Goal: Find specific page/section: Find specific page/section

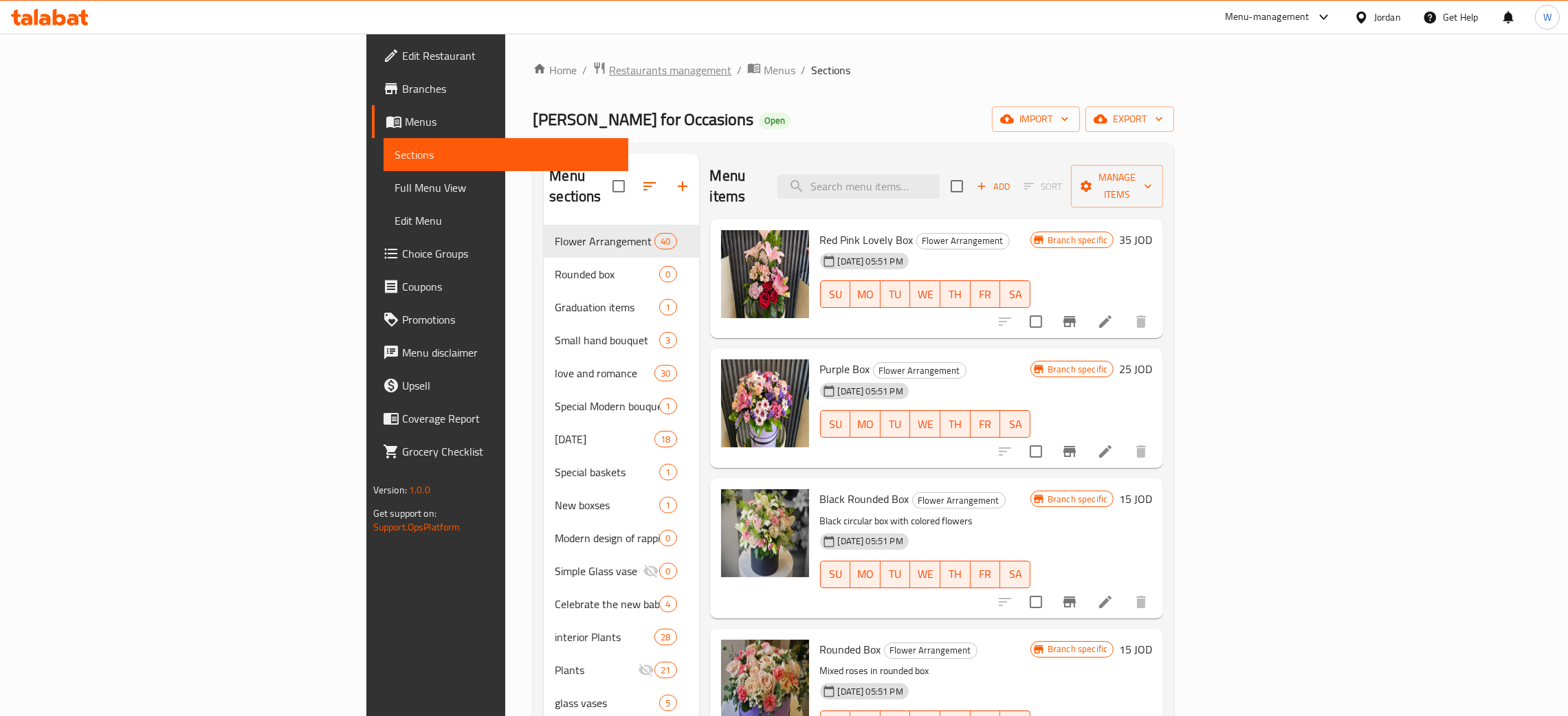
click at [609, 73] on span "Restaurants management" at bounding box center [670, 70] width 123 height 17
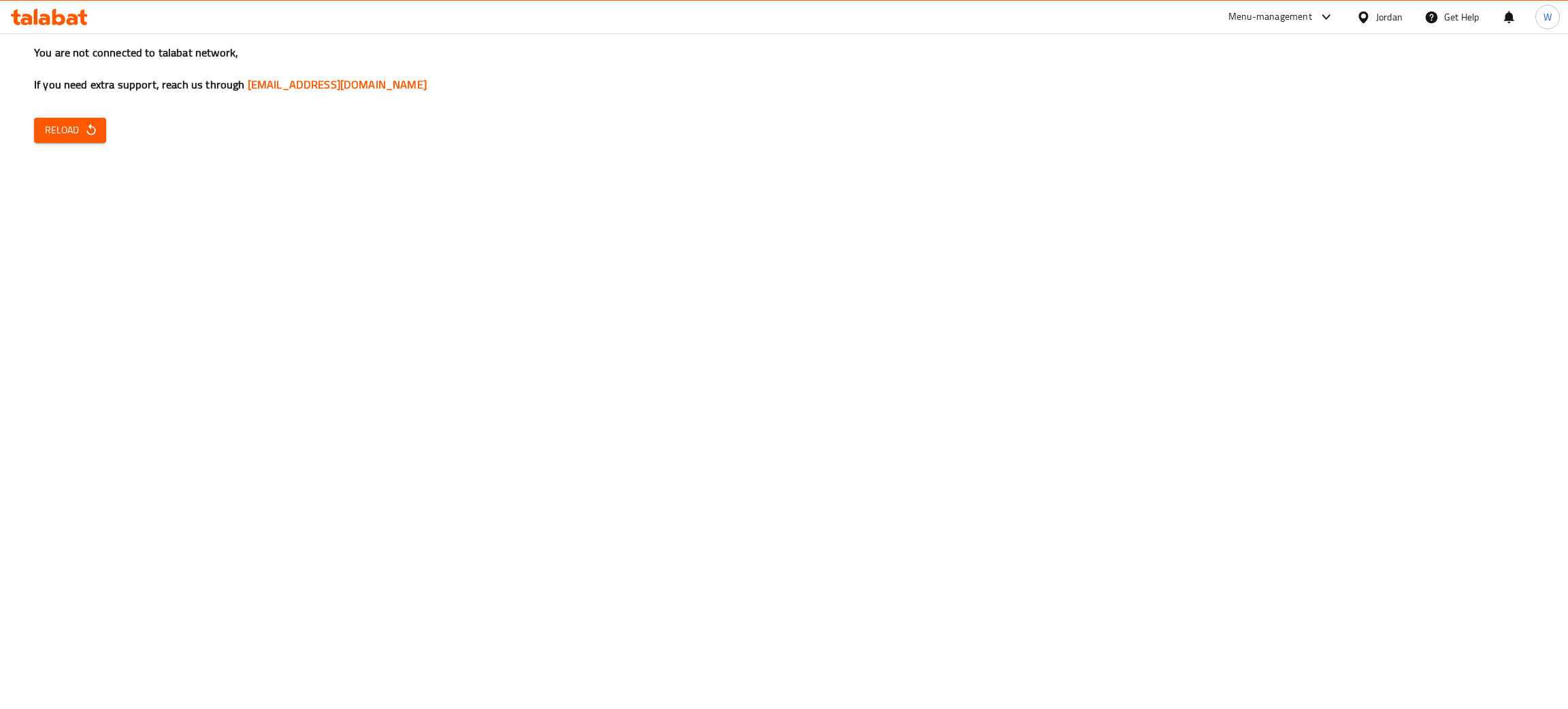
click at [59, 122] on span "Reload" at bounding box center [69, 130] width 50 height 17
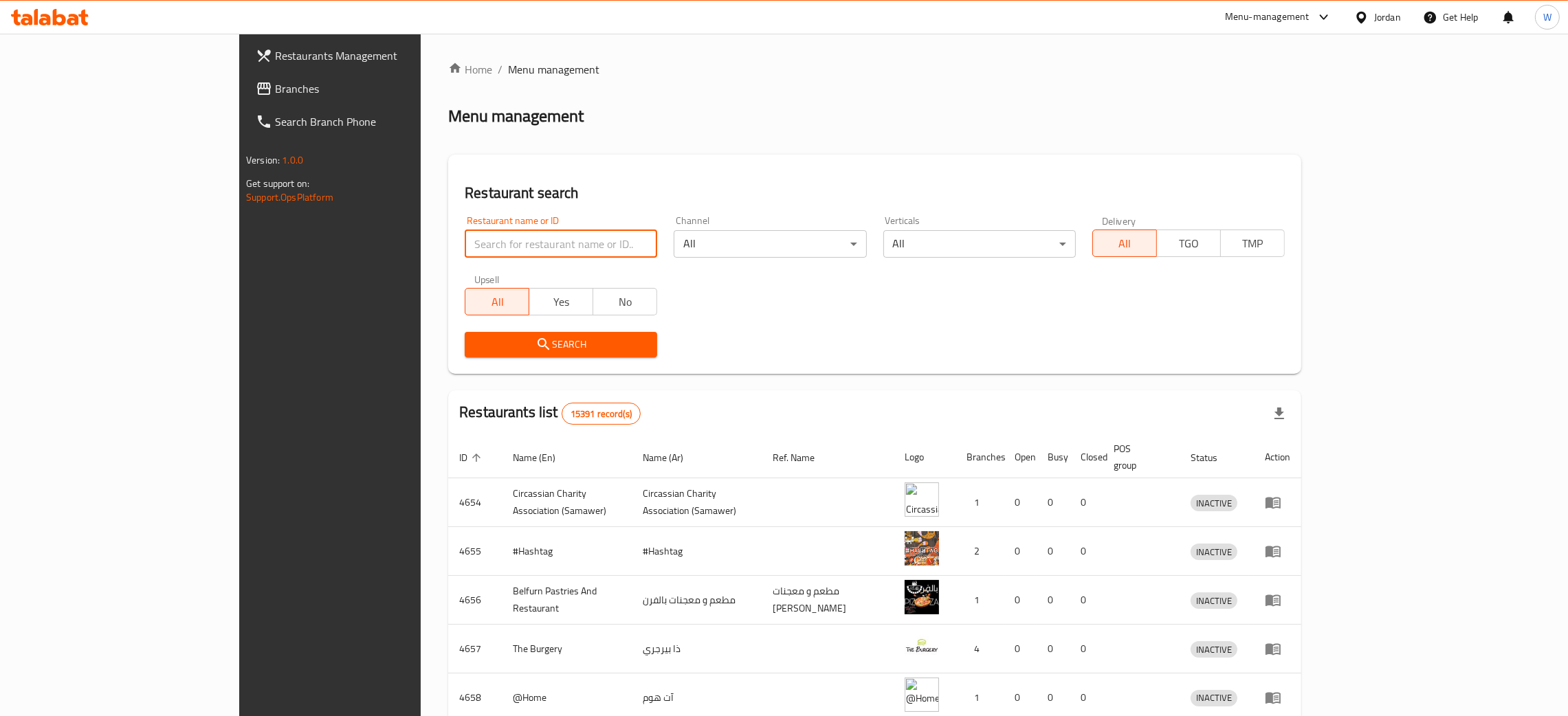
click at [502, 234] on input "search" at bounding box center [561, 243] width 193 height 28
type input "salma flowers"
click button "Search" at bounding box center [561, 344] width 193 height 26
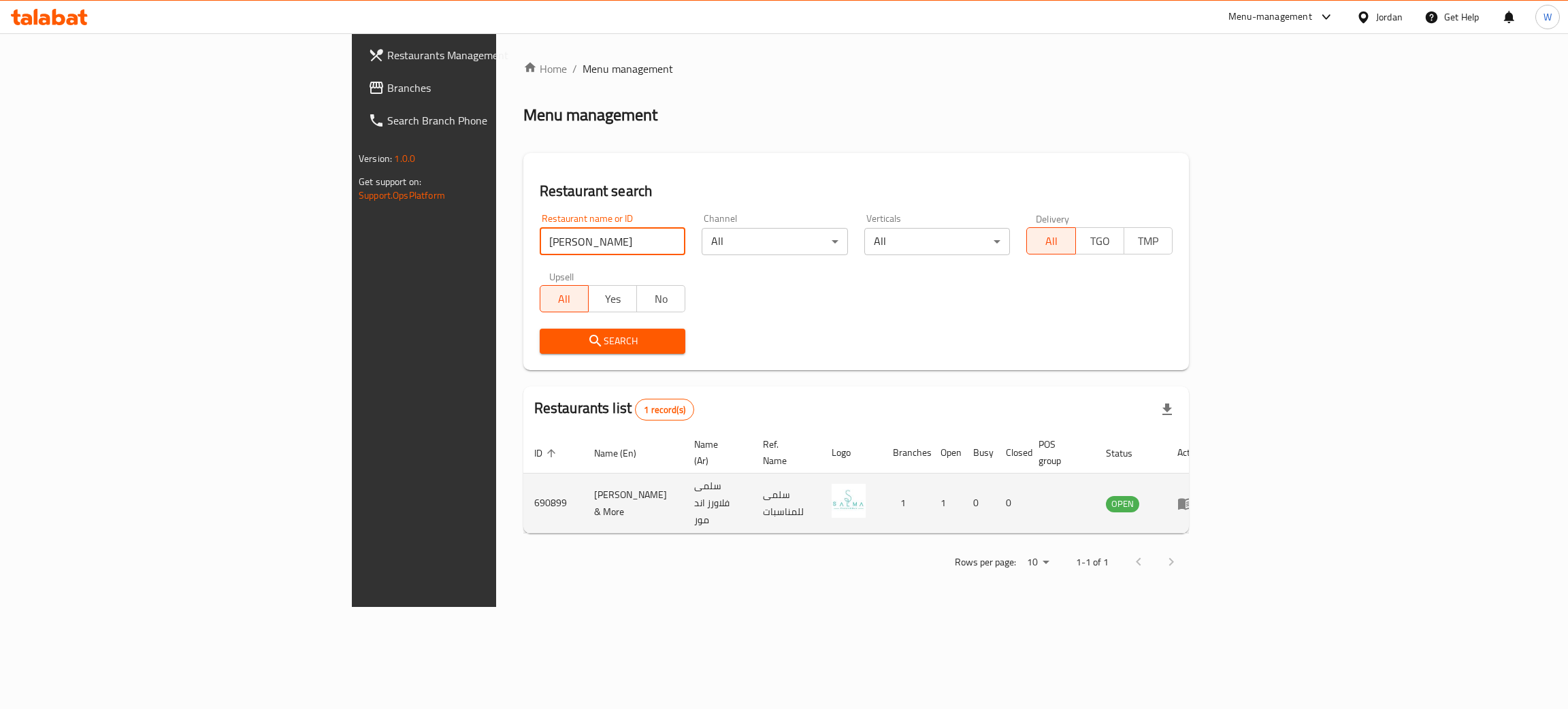
click at [1193, 499] on icon "enhanced table" at bounding box center [1186, 504] width 15 height 12
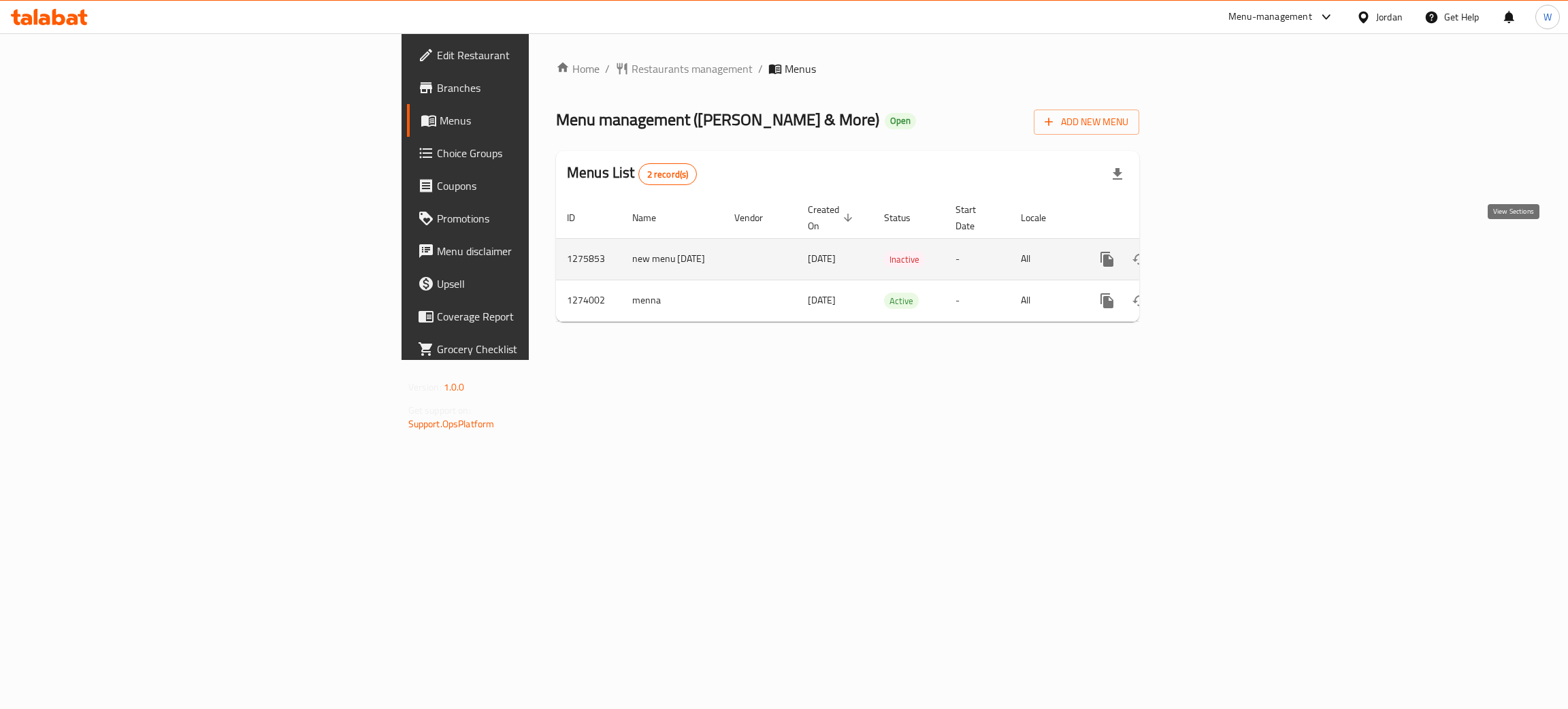
click at [1221, 243] on link "enhanced table" at bounding box center [1206, 259] width 33 height 33
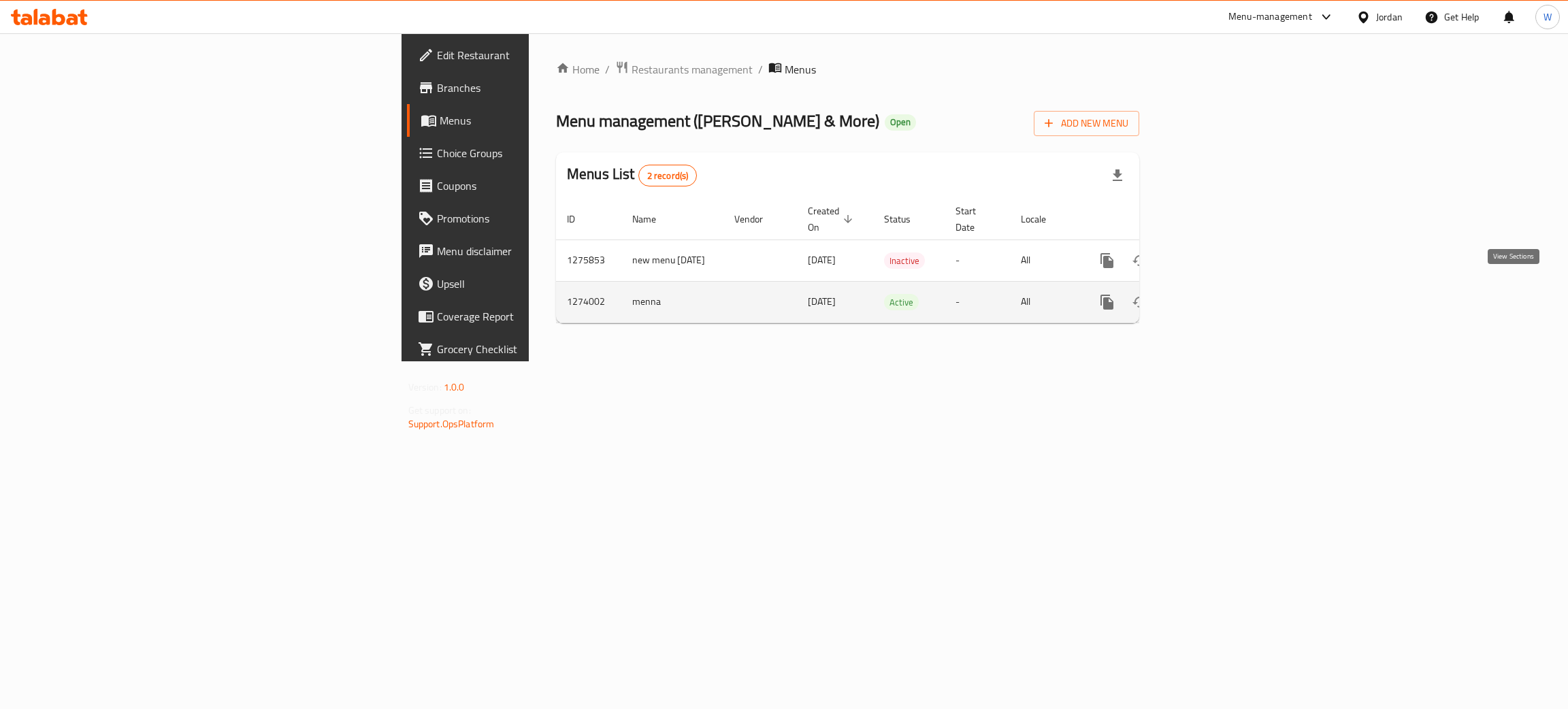
click at [1221, 292] on link "enhanced table" at bounding box center [1206, 302] width 33 height 33
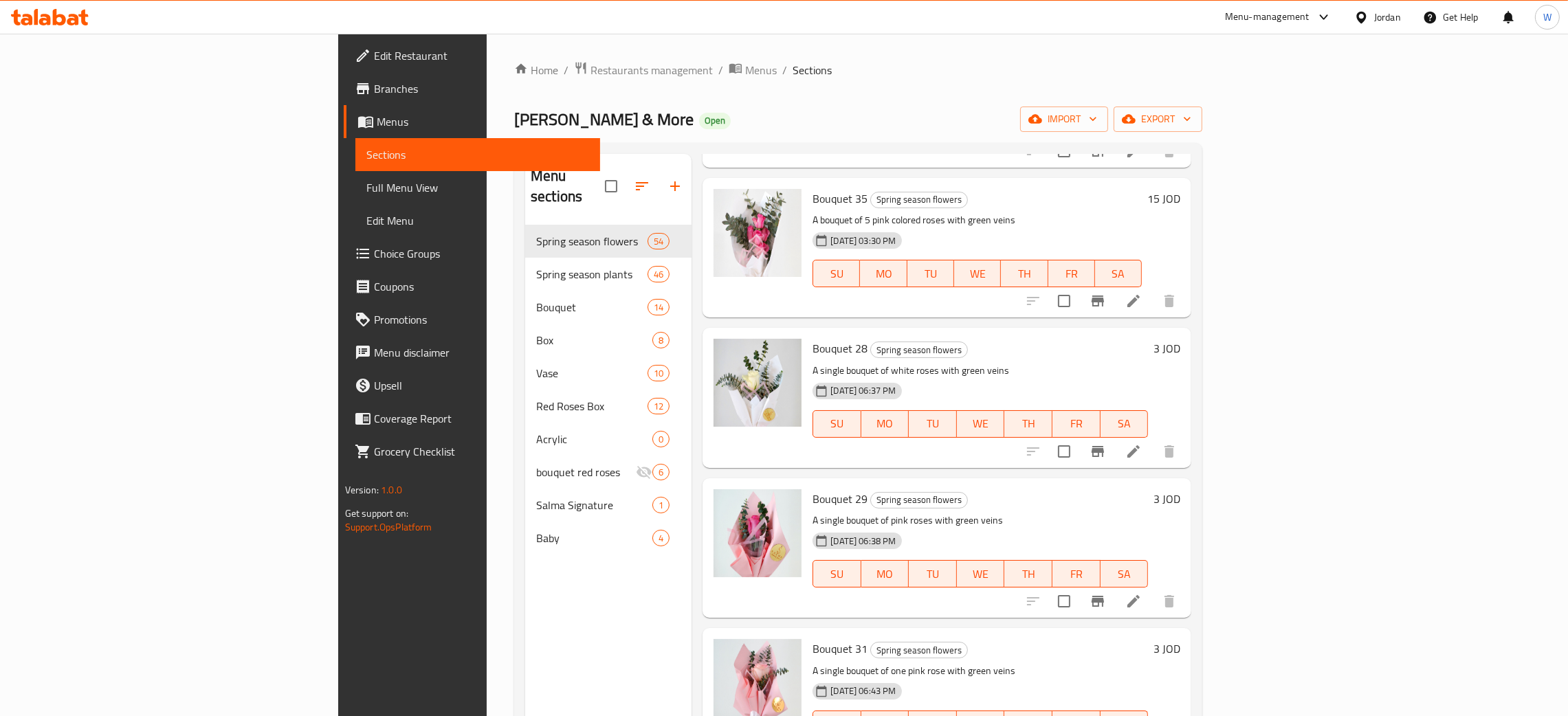
scroll to position [3197, 0]
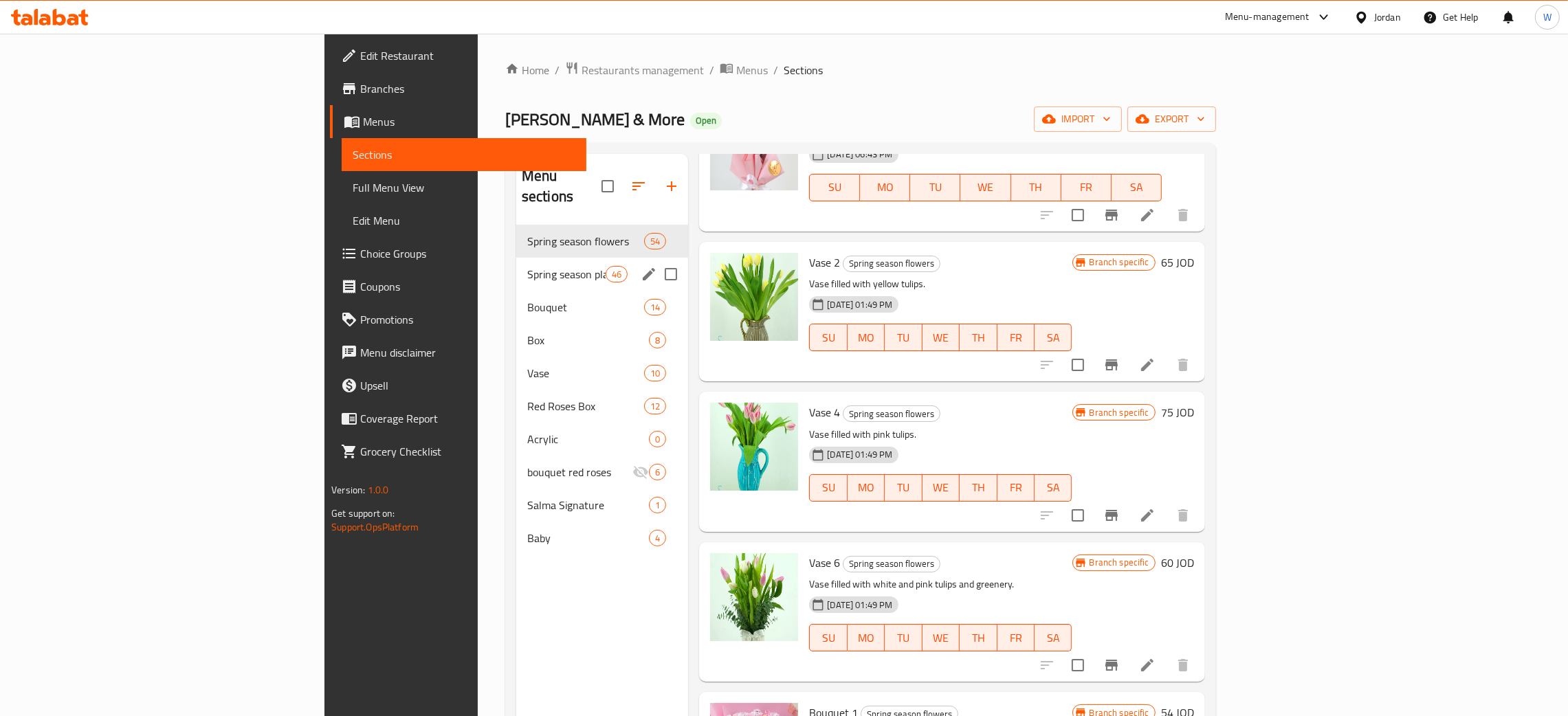
click at [528, 266] on span "Spring season plants" at bounding box center [567, 274] width 78 height 17
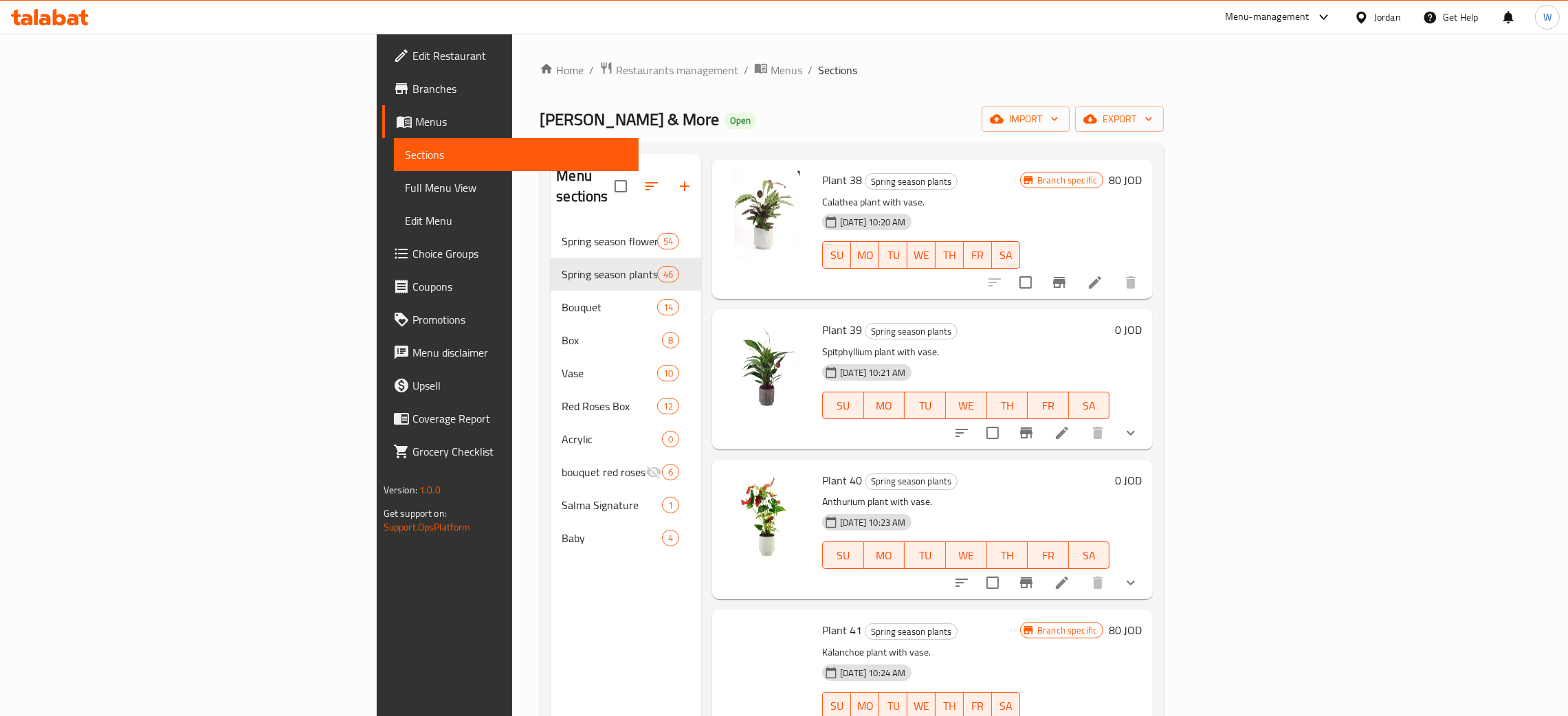
scroll to position [4845, 0]
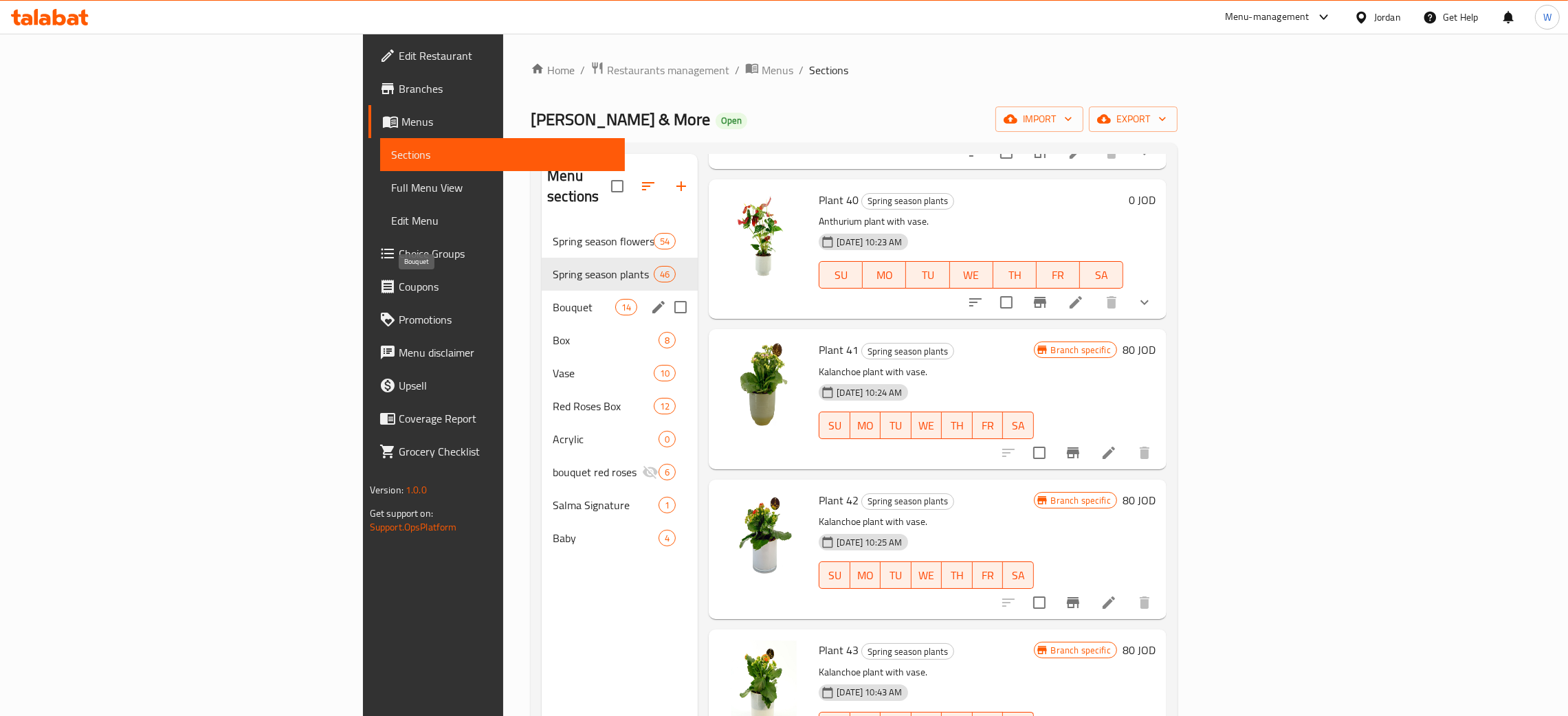
click at [553, 299] on span "Bouquet" at bounding box center [584, 308] width 63 height 17
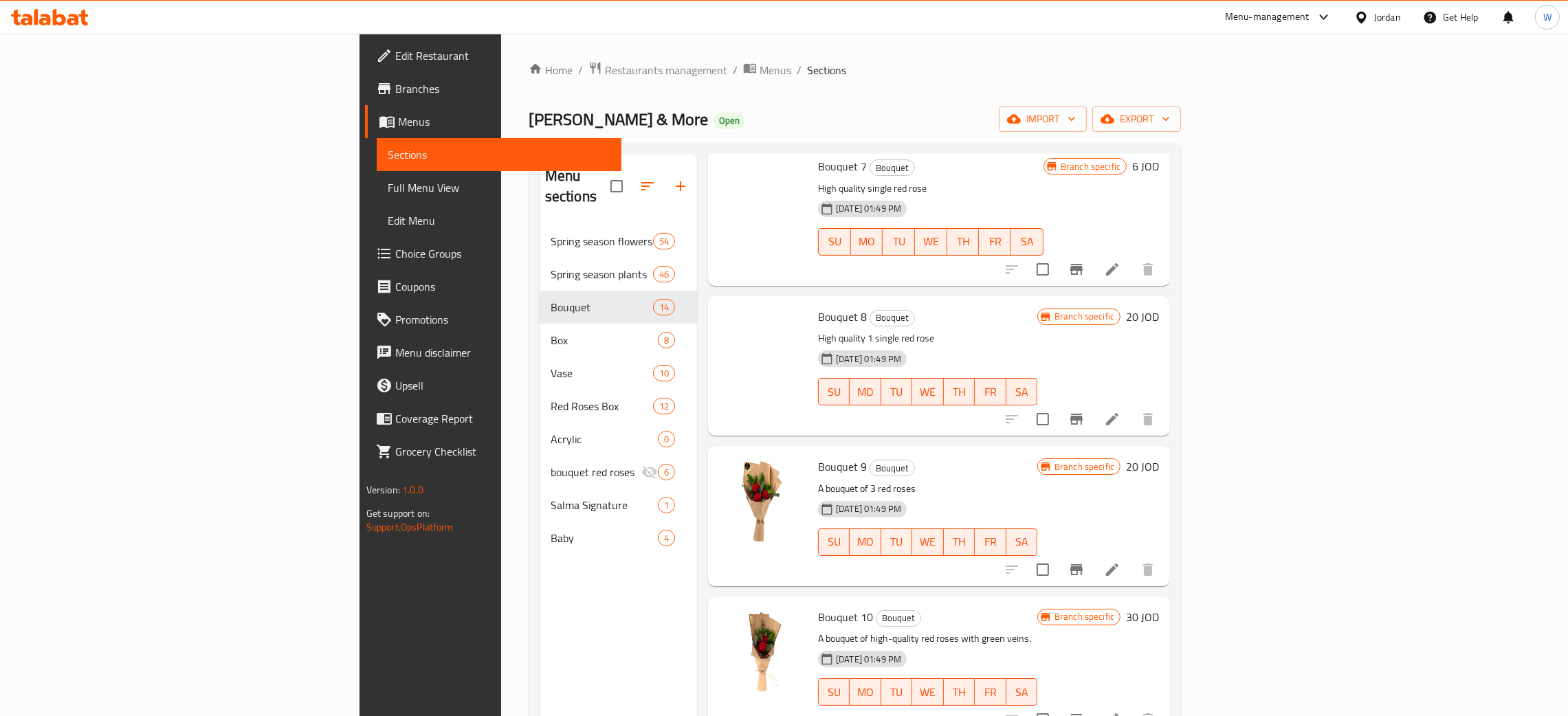
scroll to position [388, 0]
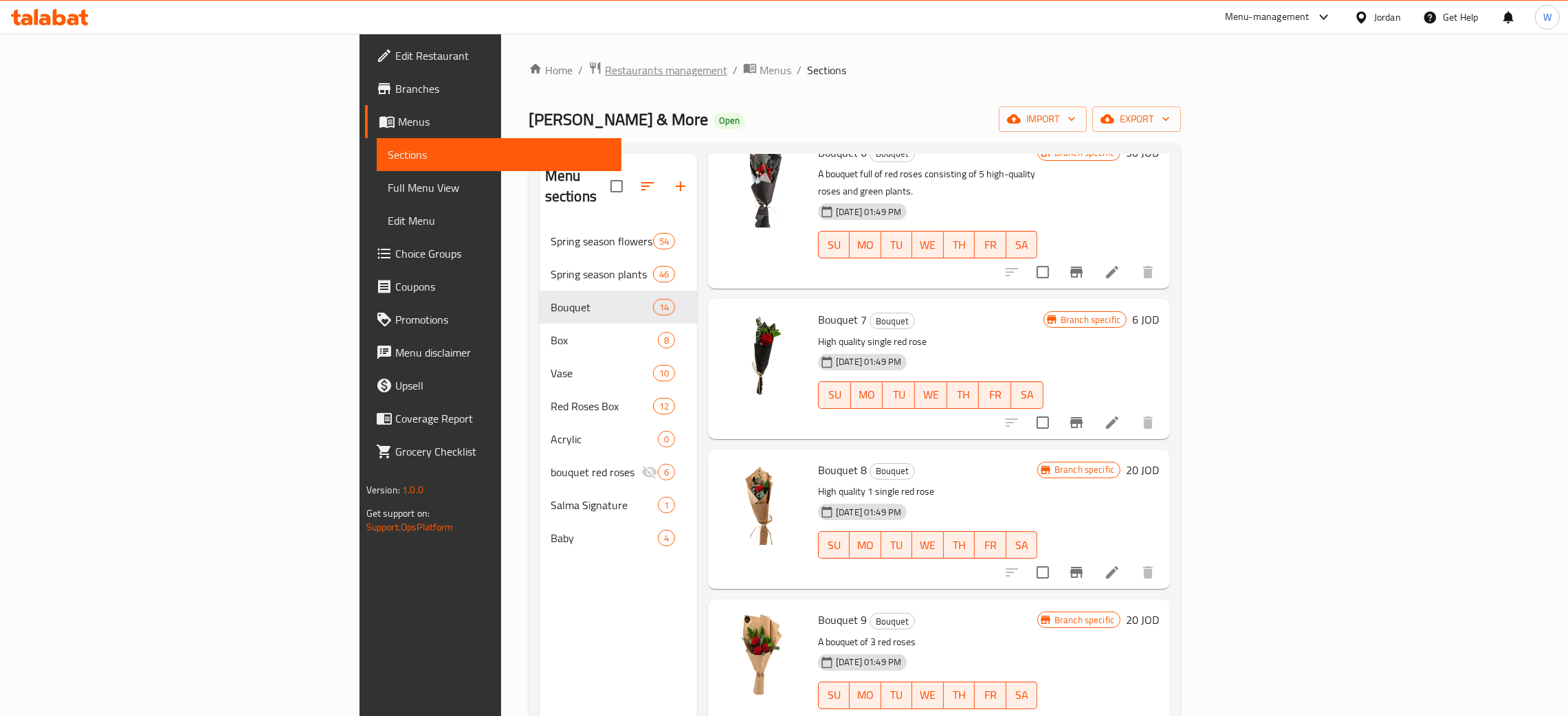
click at [605, 73] on span "Restaurants management" at bounding box center [666, 70] width 123 height 17
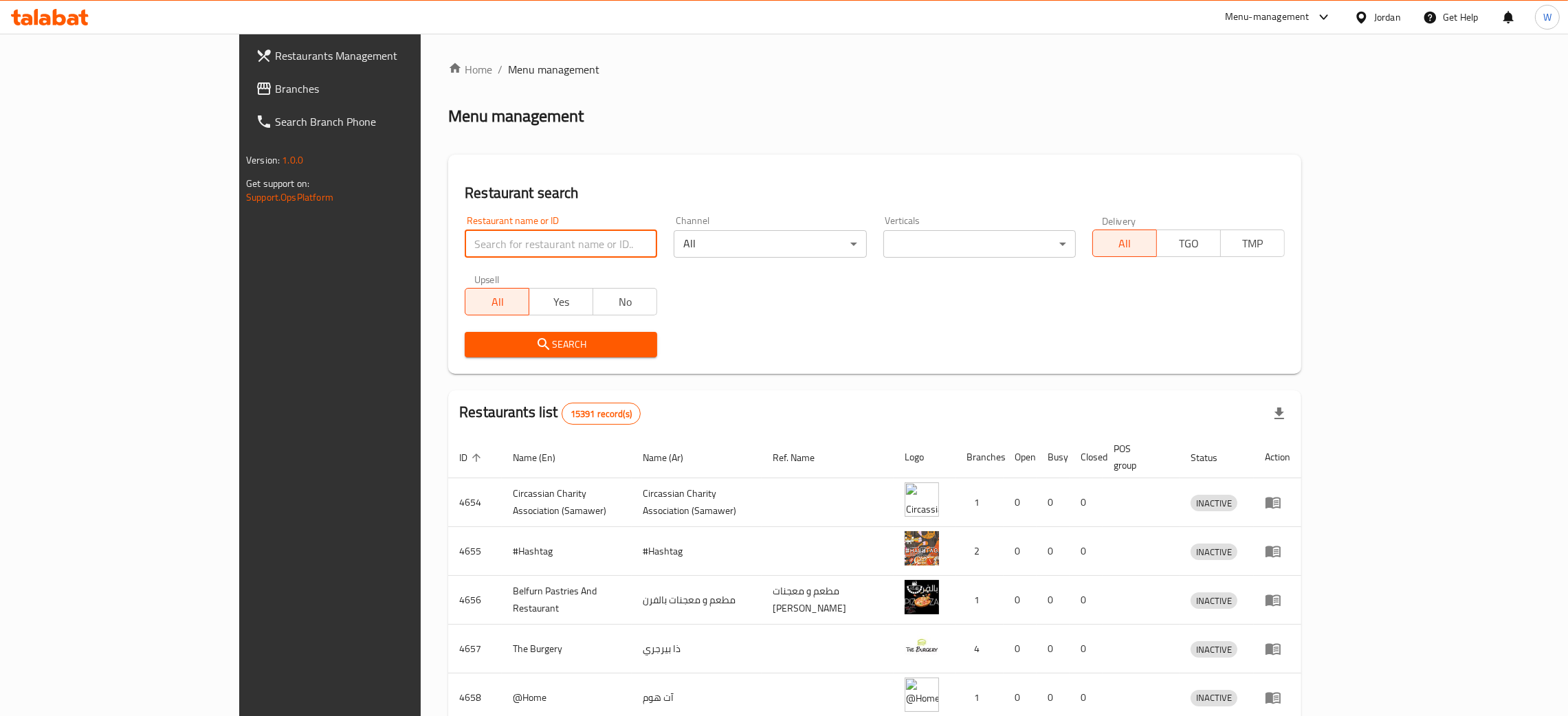
click at [481, 246] on input "search" at bounding box center [561, 243] width 193 height 28
type input "amra"
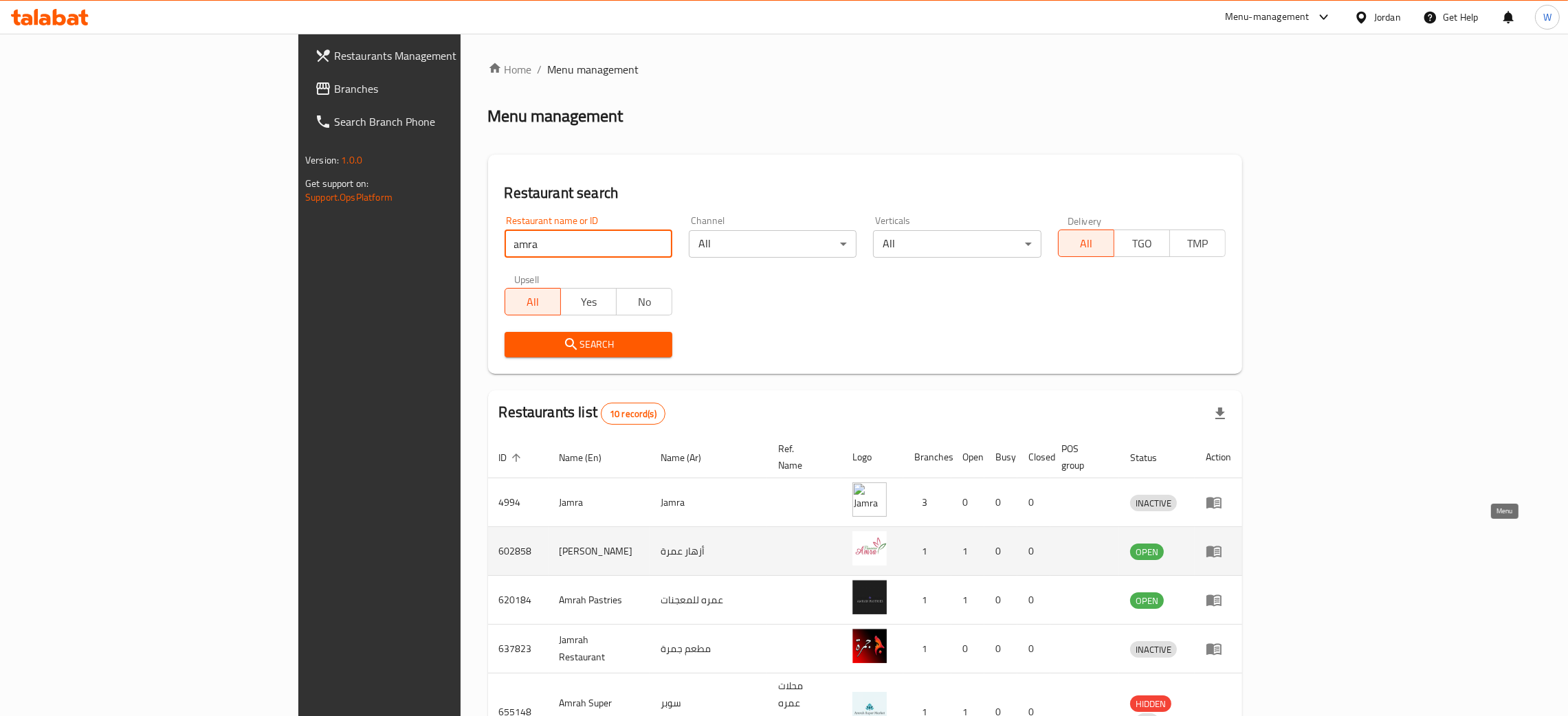
click at [1220, 549] on icon "enhanced table" at bounding box center [1217, 552] width 5 height 6
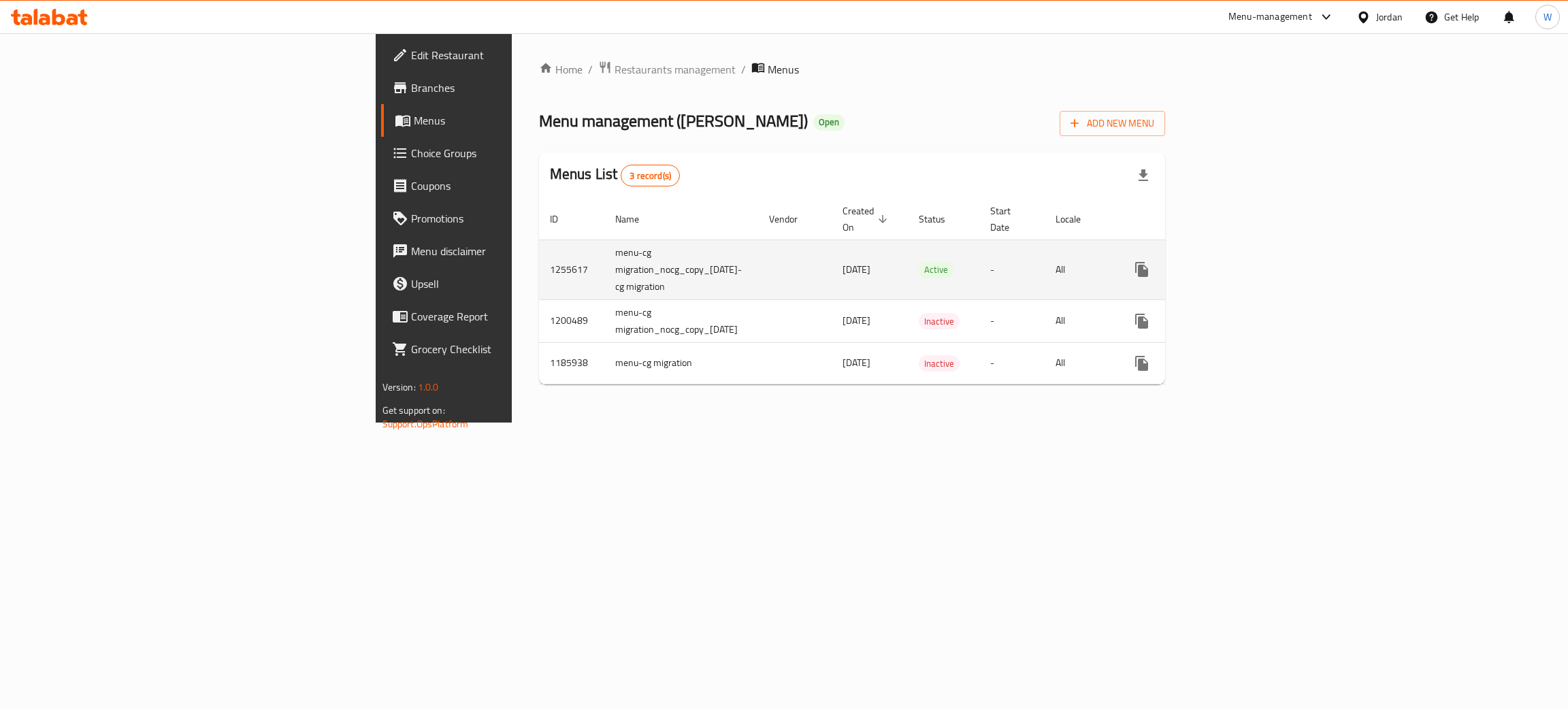
click at [1249, 263] on icon "enhanced table" at bounding box center [1240, 270] width 17 height 17
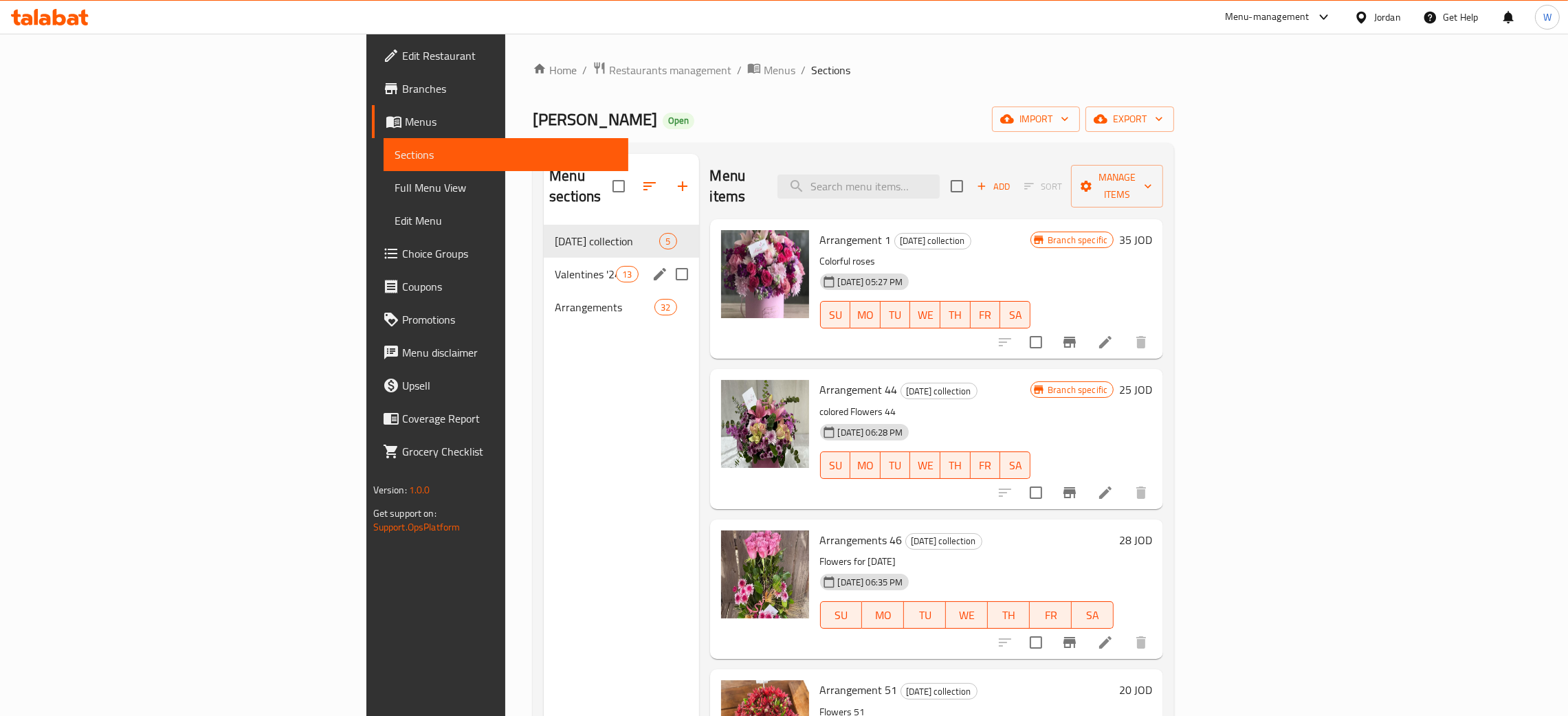
click at [555, 266] on span "Valentines '24" at bounding box center [585, 274] width 61 height 17
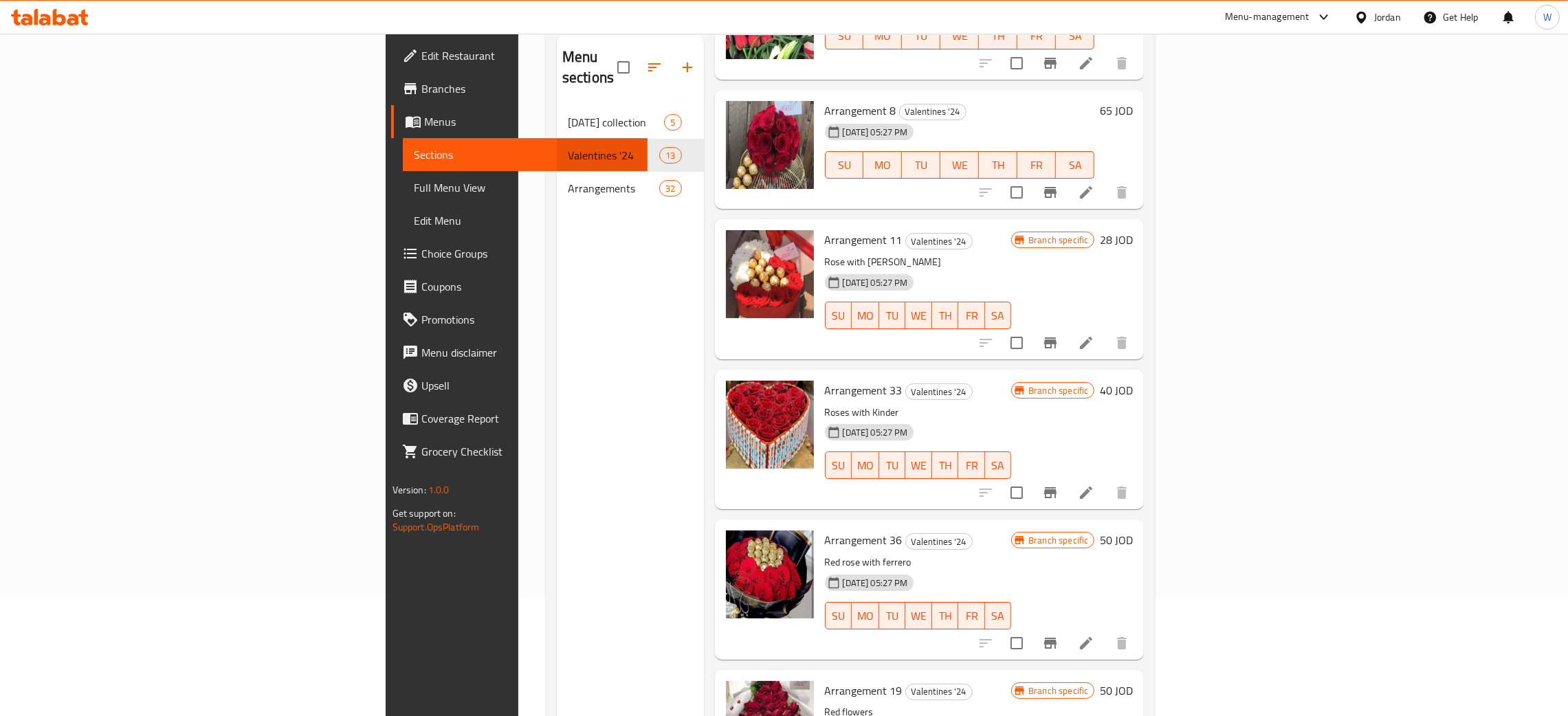
scroll to position [194, 0]
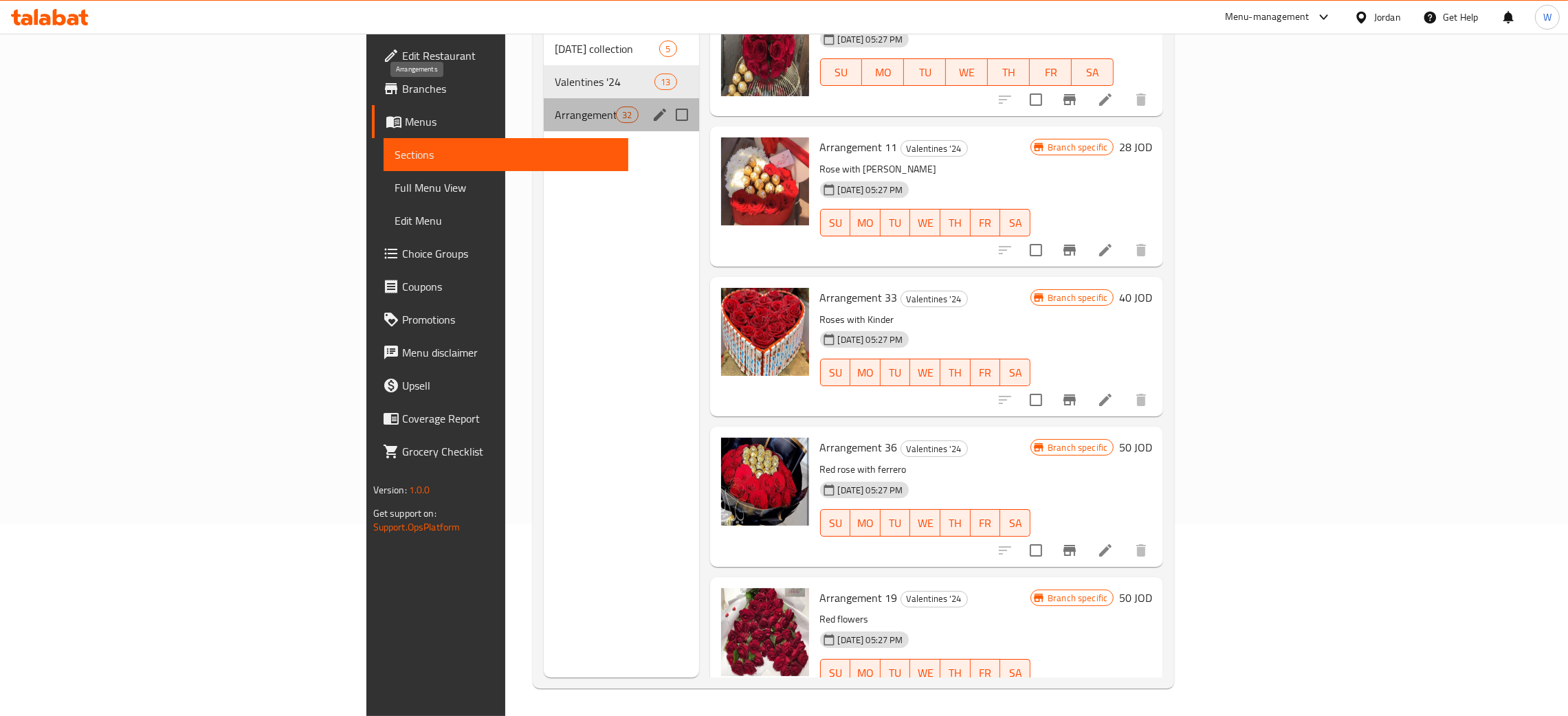
click at [555, 107] on span "Arrangements" at bounding box center [585, 115] width 61 height 17
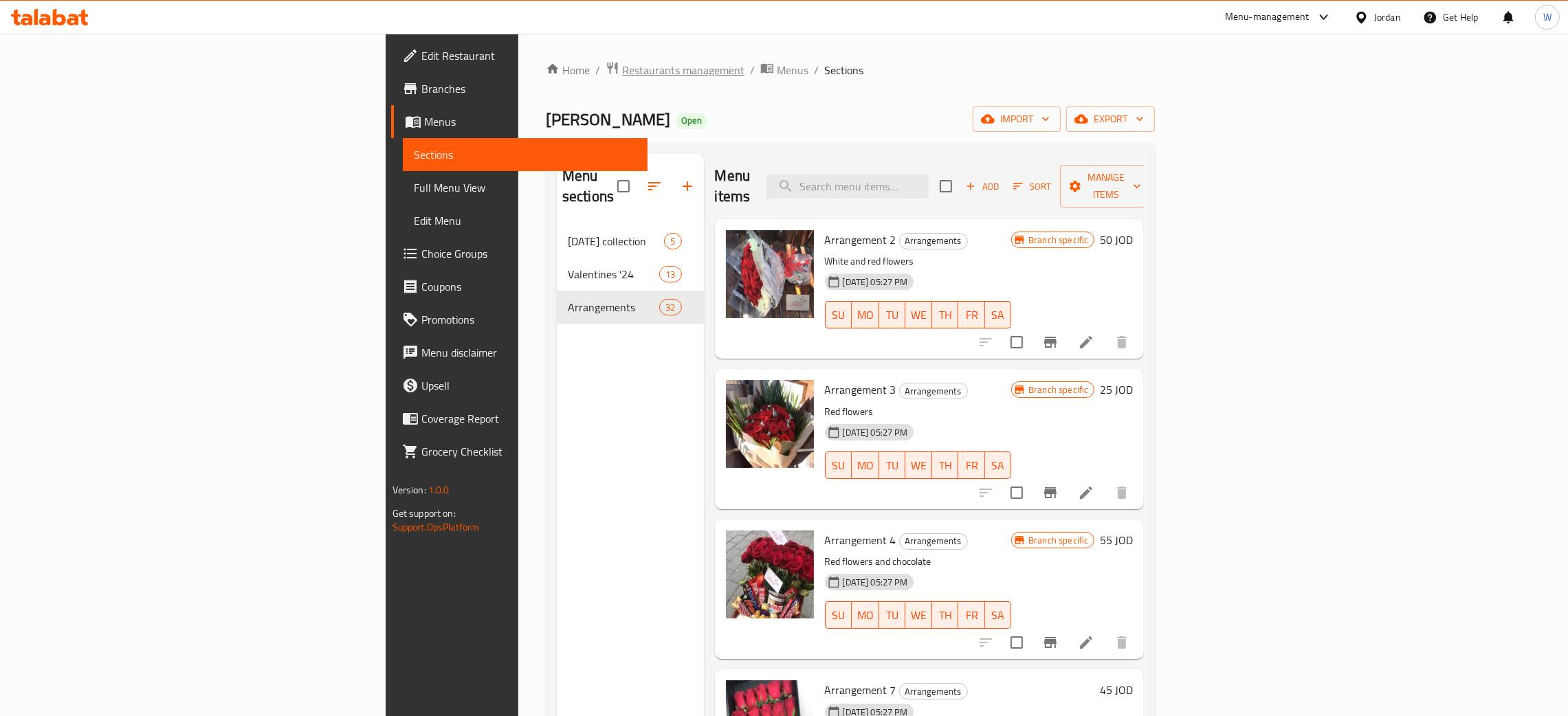
click at [622, 78] on span "Restaurants management" at bounding box center [683, 70] width 123 height 17
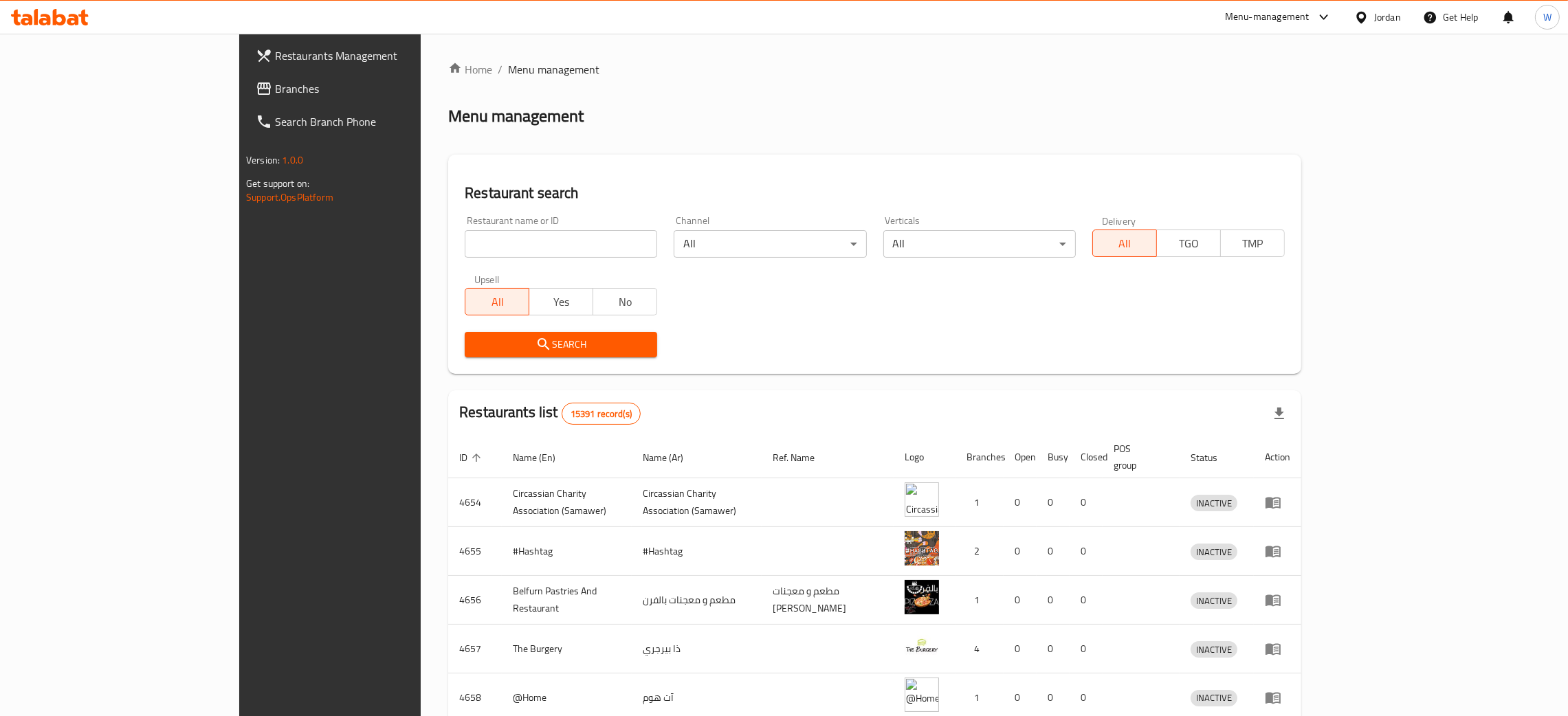
click at [465, 247] on input "search" at bounding box center [561, 243] width 193 height 28
paste input "Sortie Flowers & chocolate, Al Hikmah"
type input "Sortie Flowers & chocolate, Al Hikmah"
click at [476, 344] on span "Search" at bounding box center [561, 344] width 171 height 18
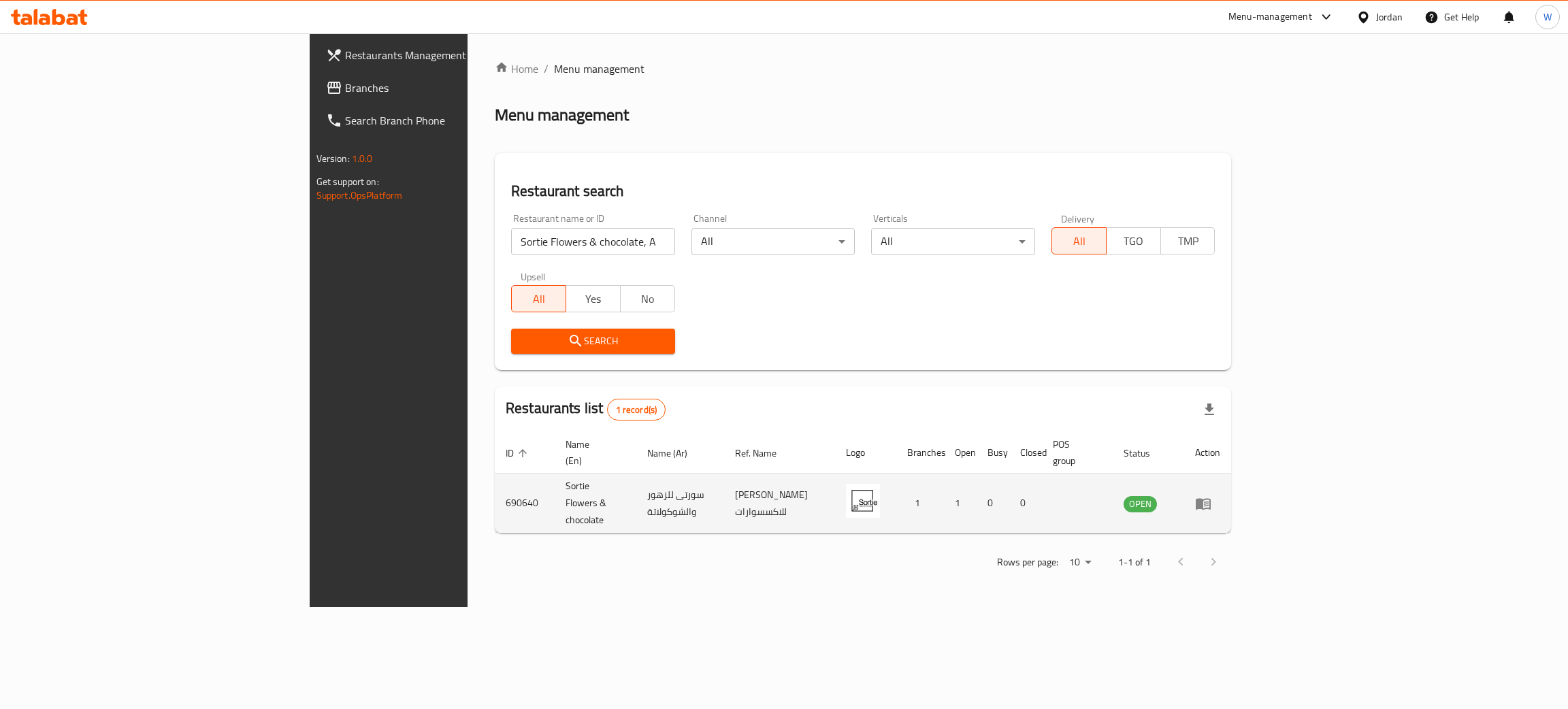
click at [1211, 499] on icon "enhanced table" at bounding box center [1203, 504] width 15 height 12
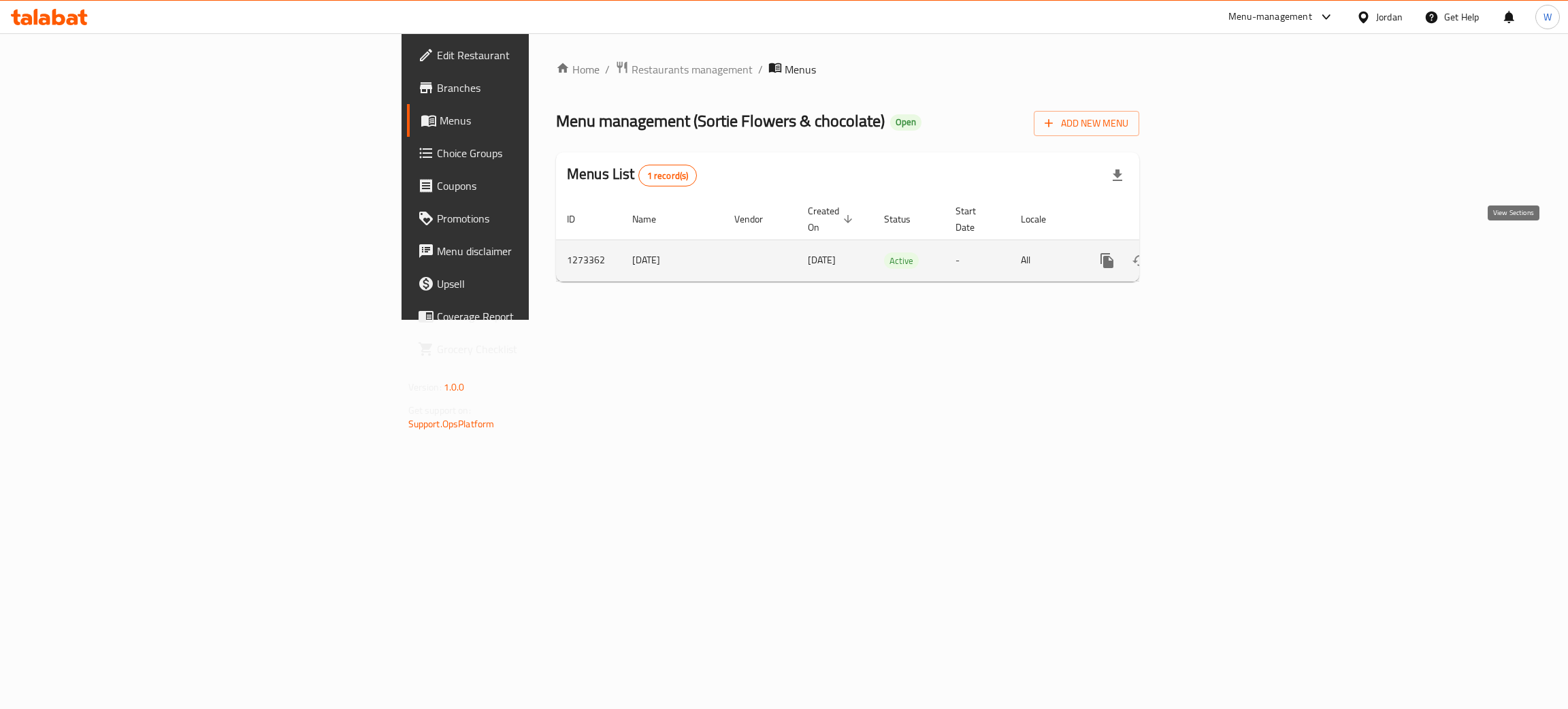
click at [1221, 251] on link "enhanced table" at bounding box center [1206, 261] width 33 height 33
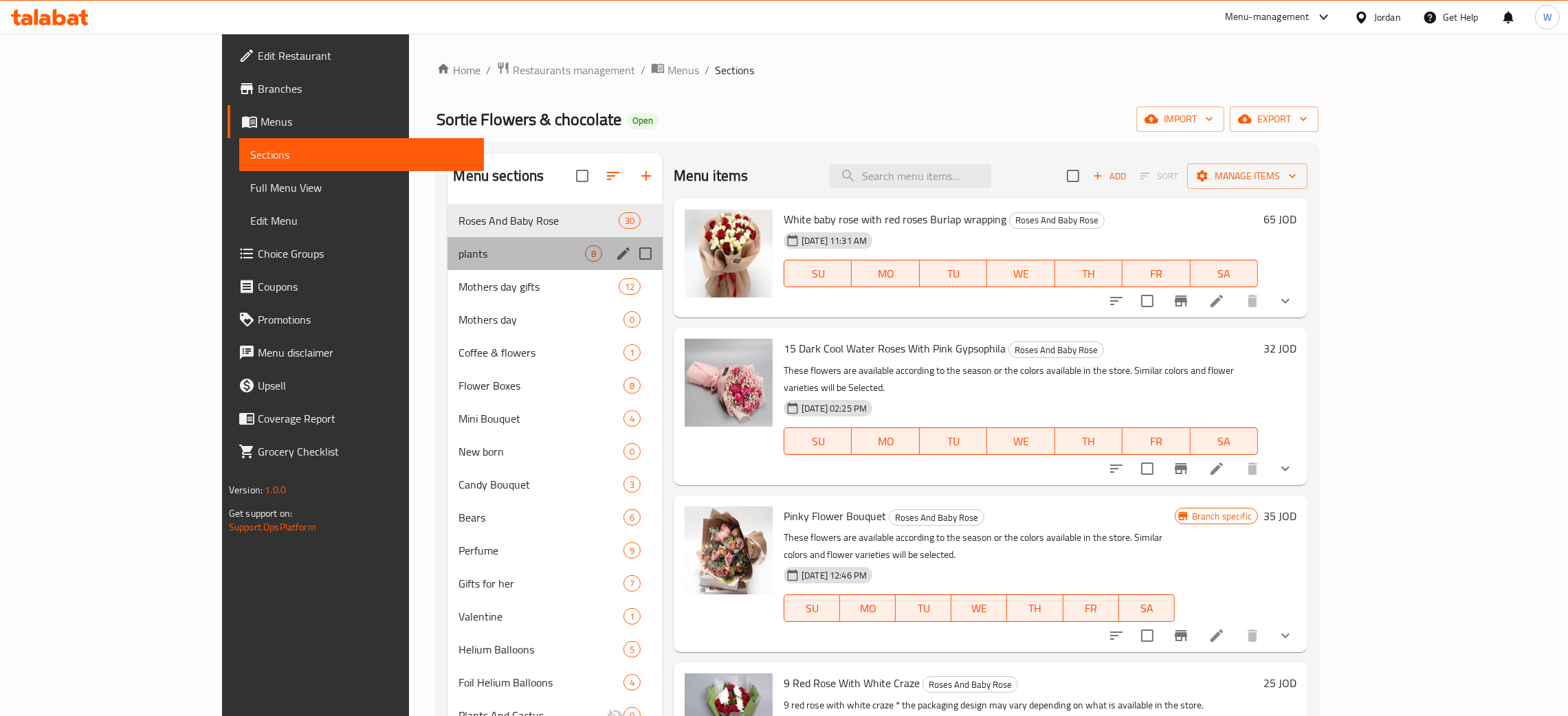
click at [448, 265] on div "plants 8" at bounding box center [555, 254] width 215 height 33
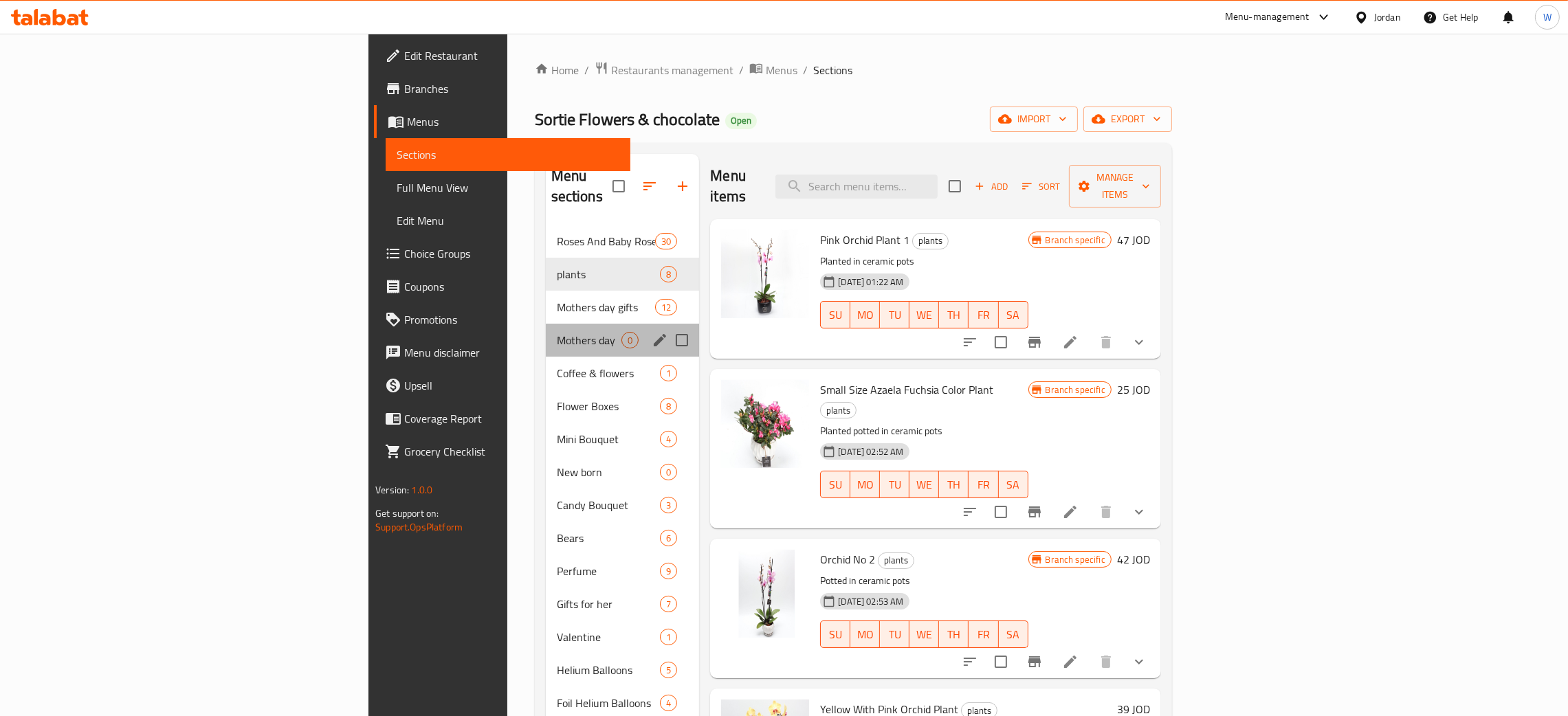
click at [546, 323] on div "Mothers day 0" at bounding box center [623, 340] width 154 height 33
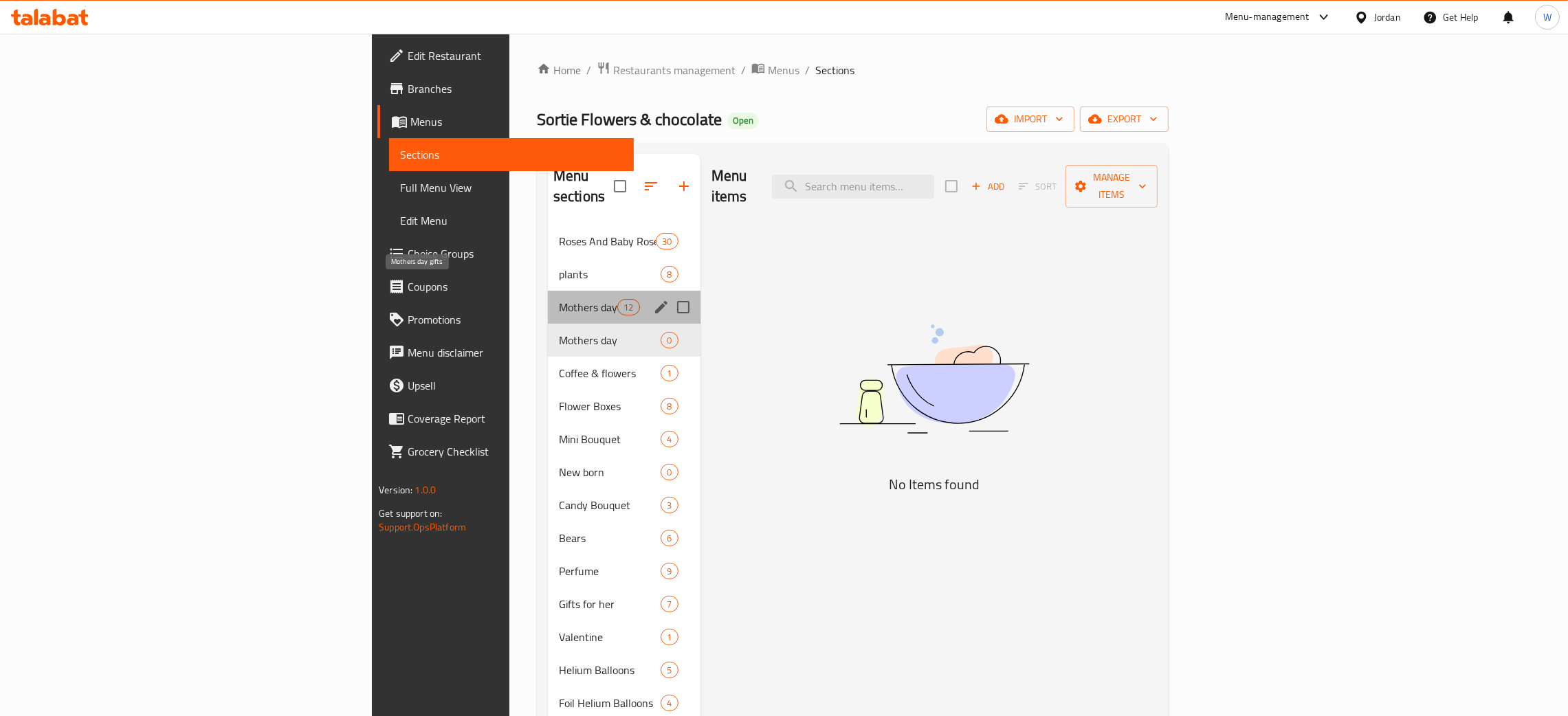
click at [559, 299] on span "Mothers day gifts" at bounding box center [588, 308] width 58 height 17
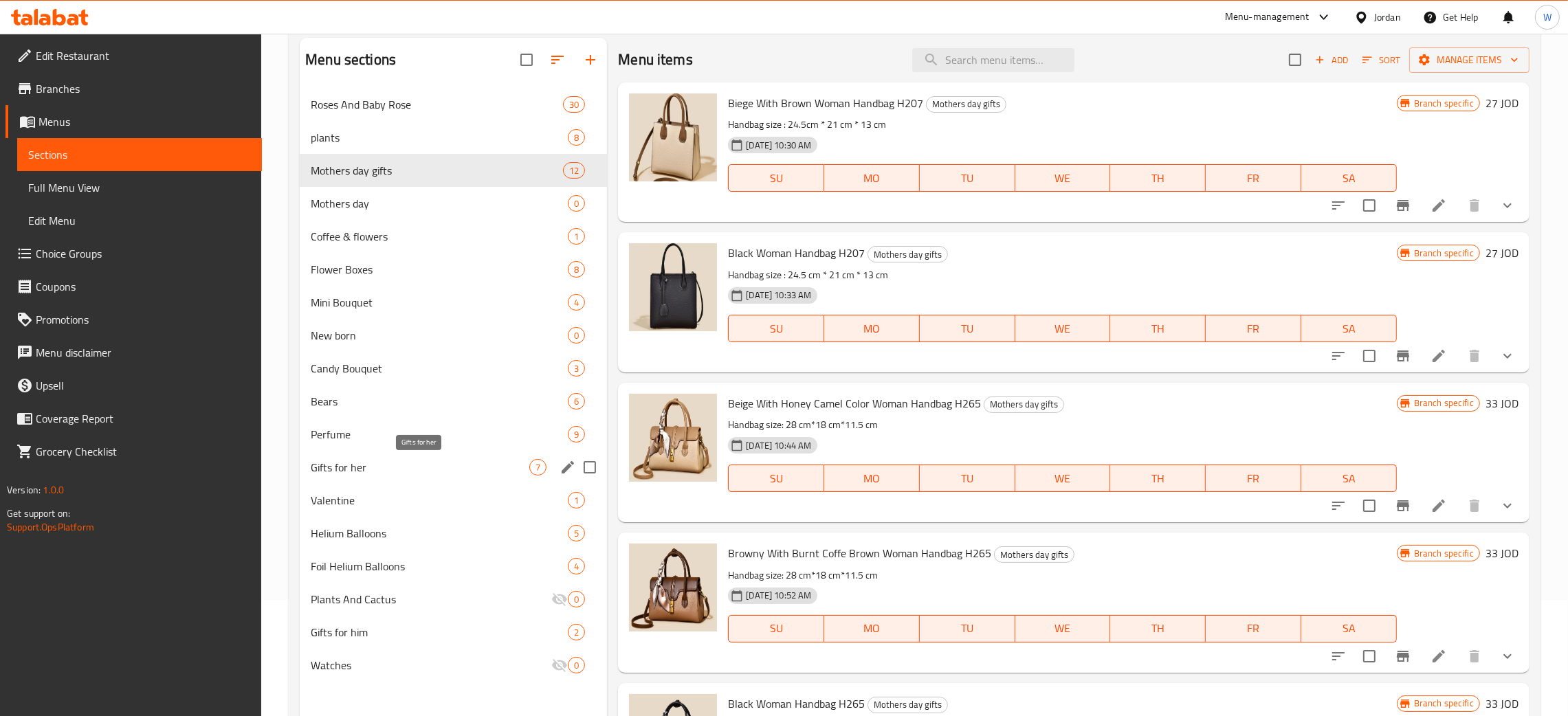
scroll to position [194, 0]
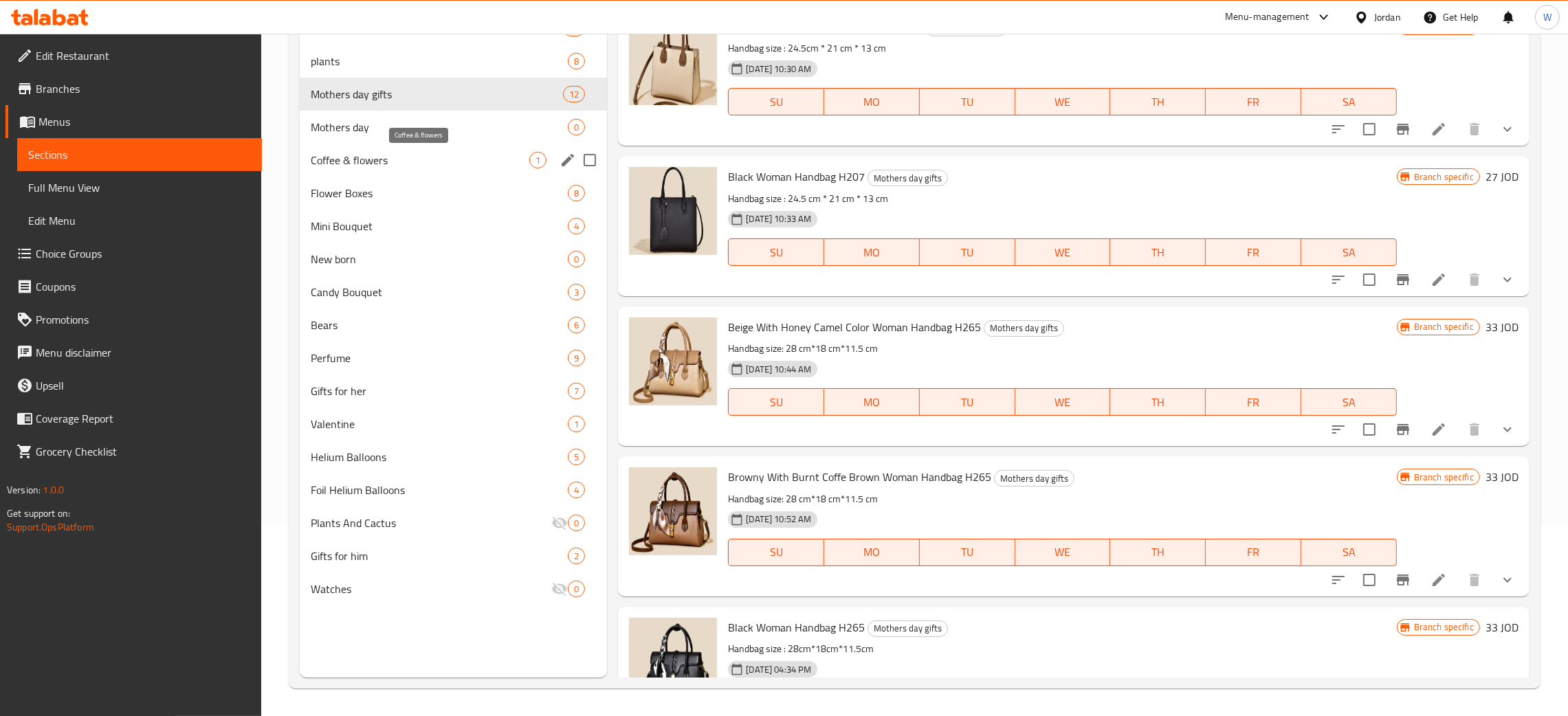
click at [425, 160] on span "Coffee & flowers" at bounding box center [420, 160] width 218 height 17
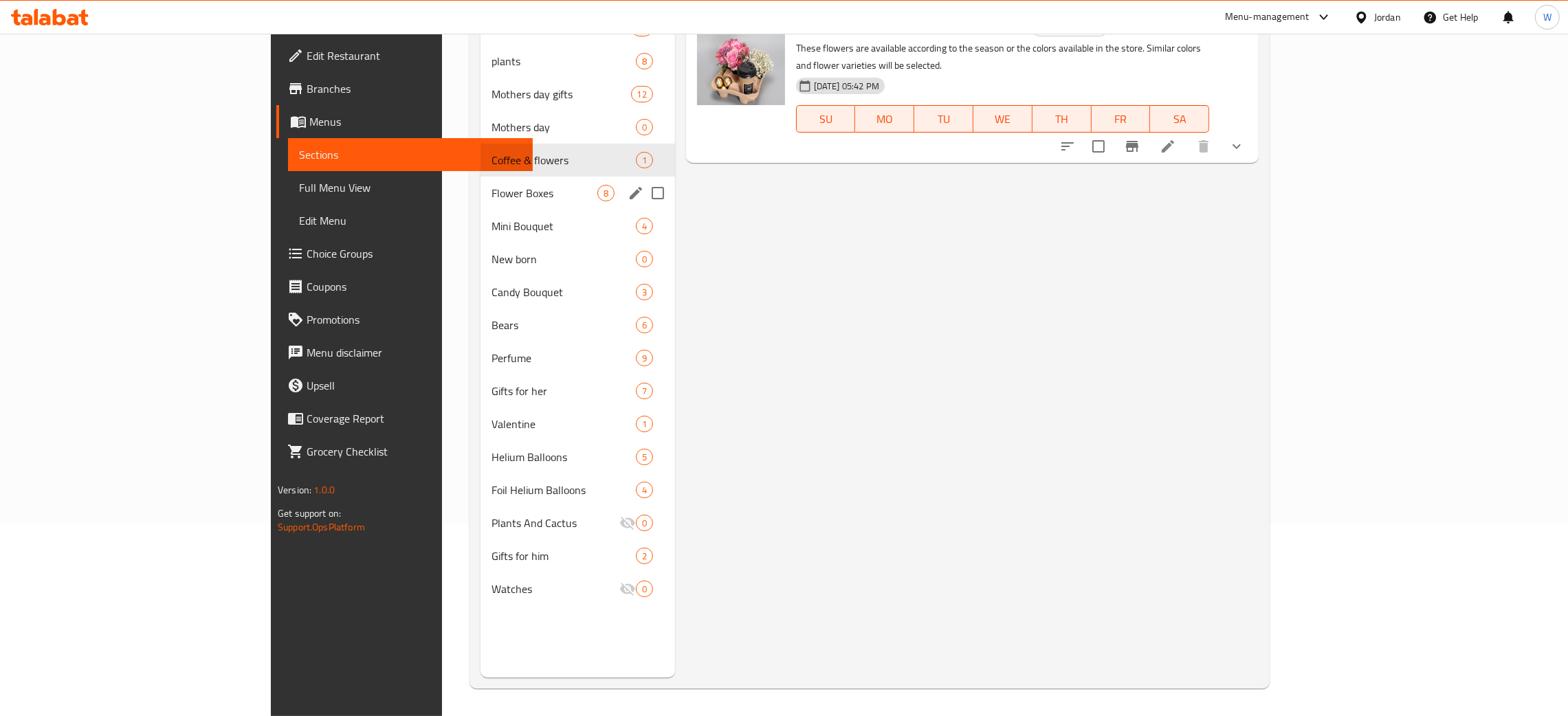
click at [492, 189] on span "Flower Boxes" at bounding box center [544, 193] width 106 height 17
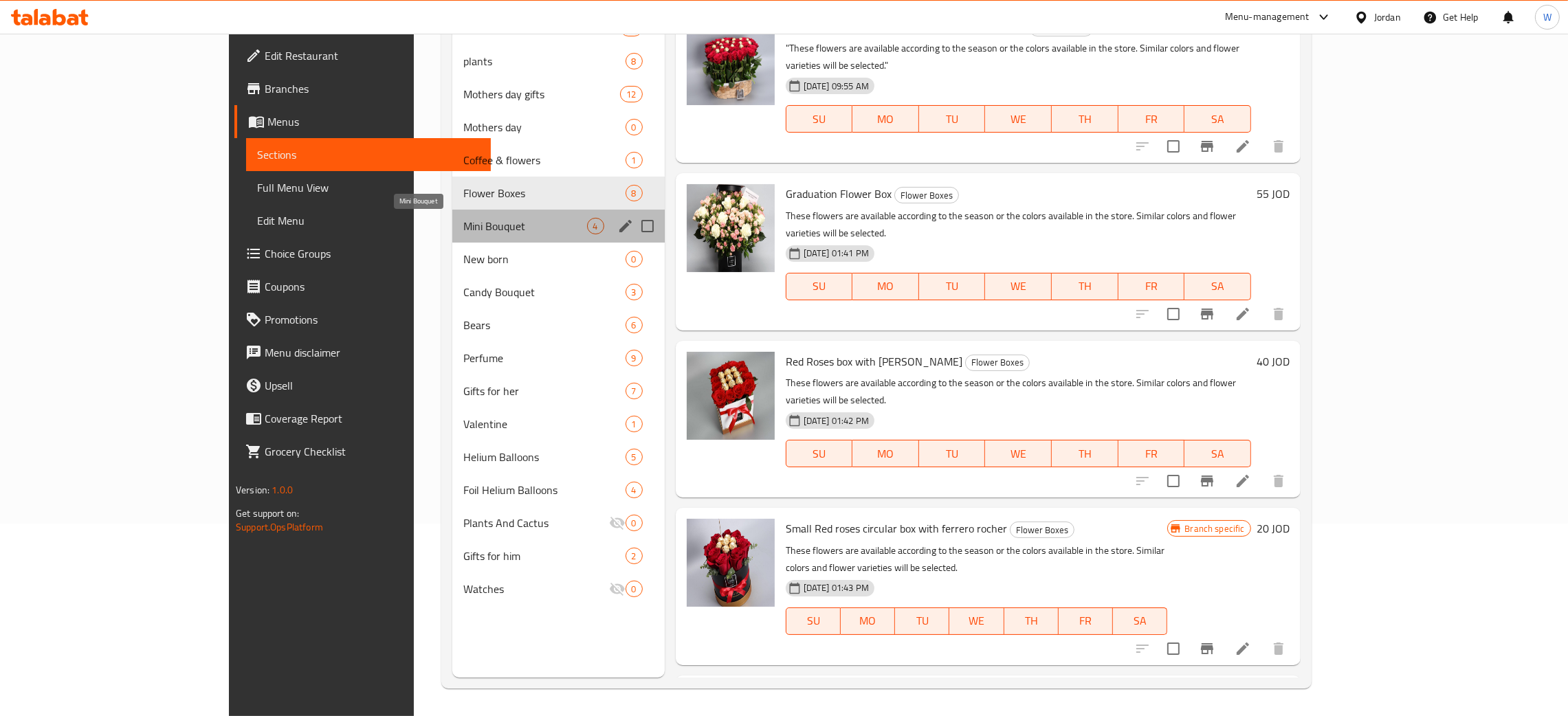
click at [463, 218] on span "Mini Bouquet" at bounding box center [525, 226] width 123 height 17
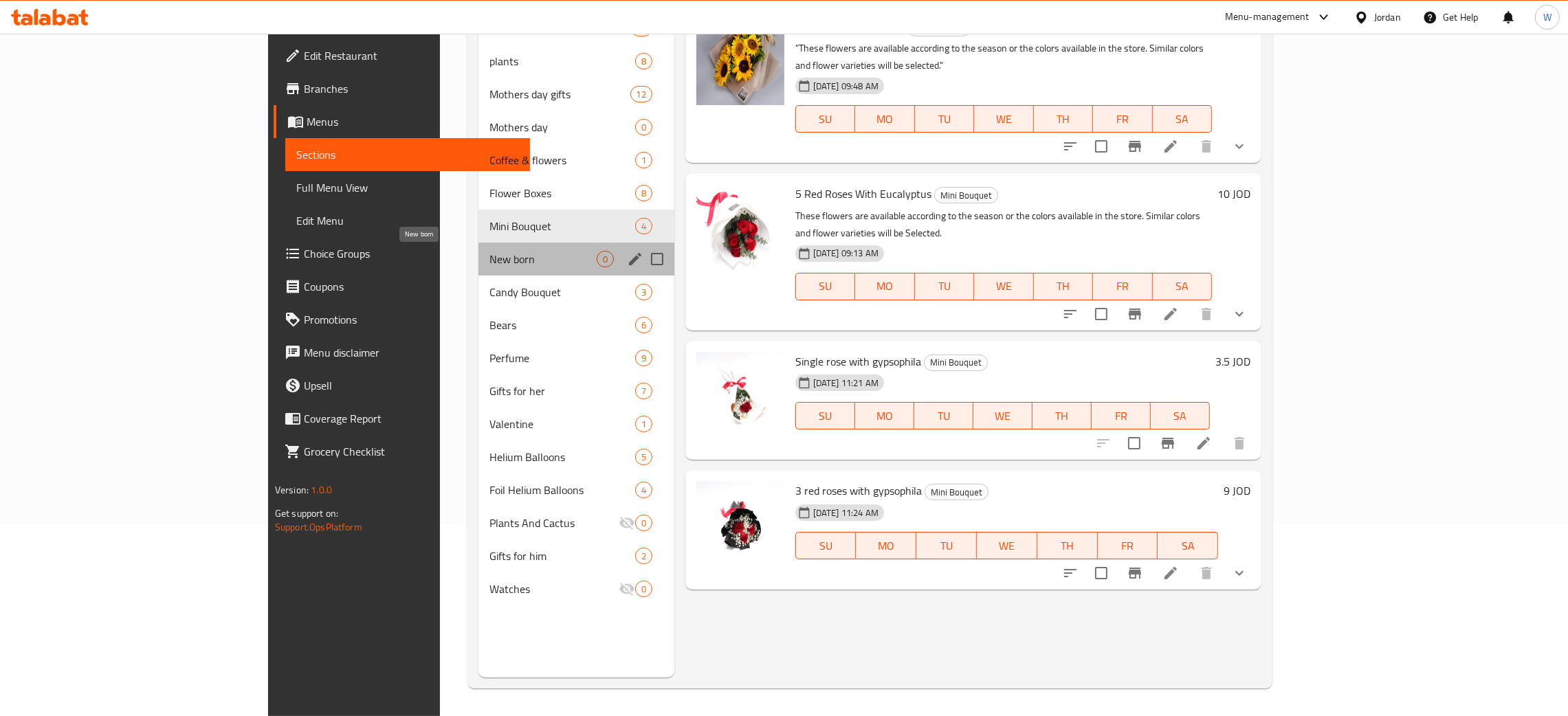
click at [489, 264] on span "New born" at bounding box center [543, 259] width 108 height 17
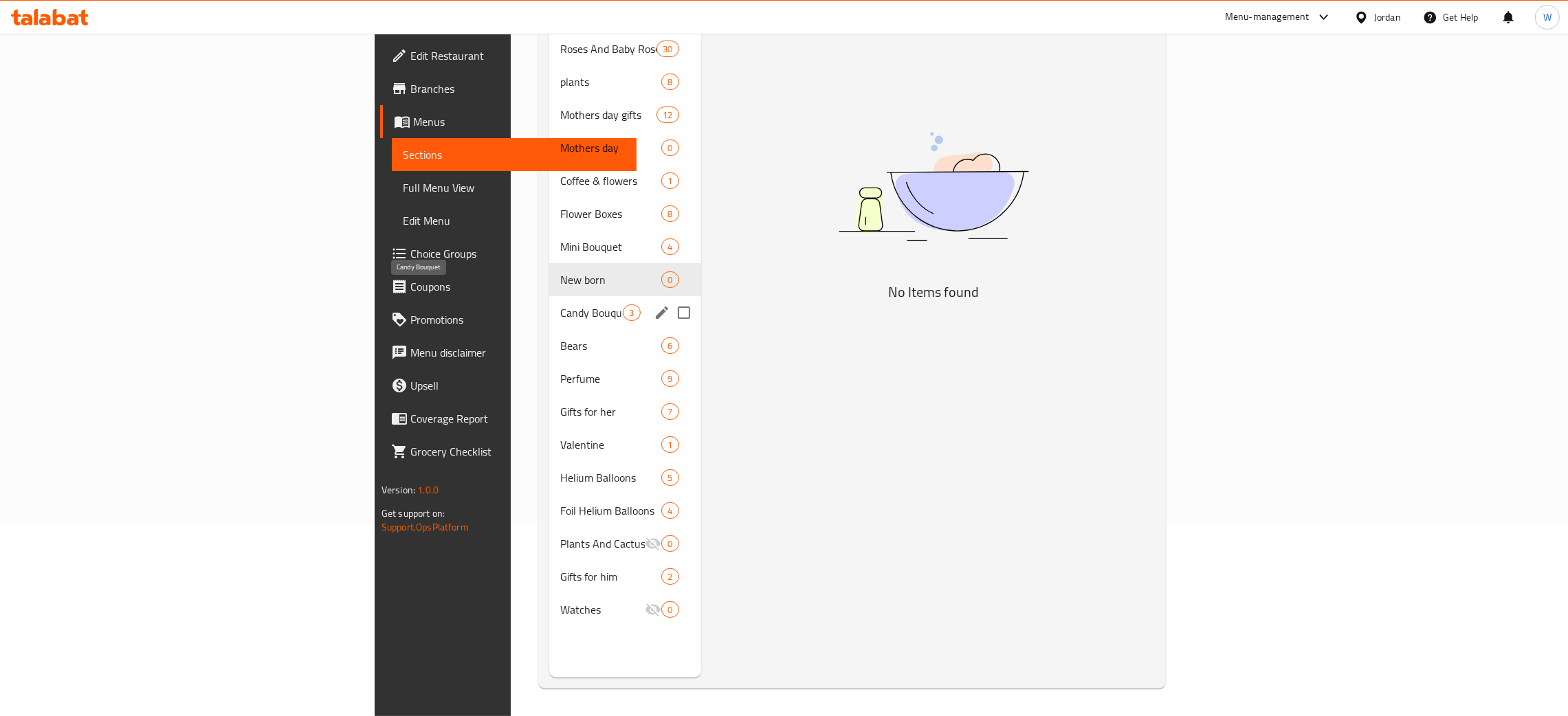
click at [560, 304] on span "Candy Bouquet" at bounding box center [591, 313] width 63 height 17
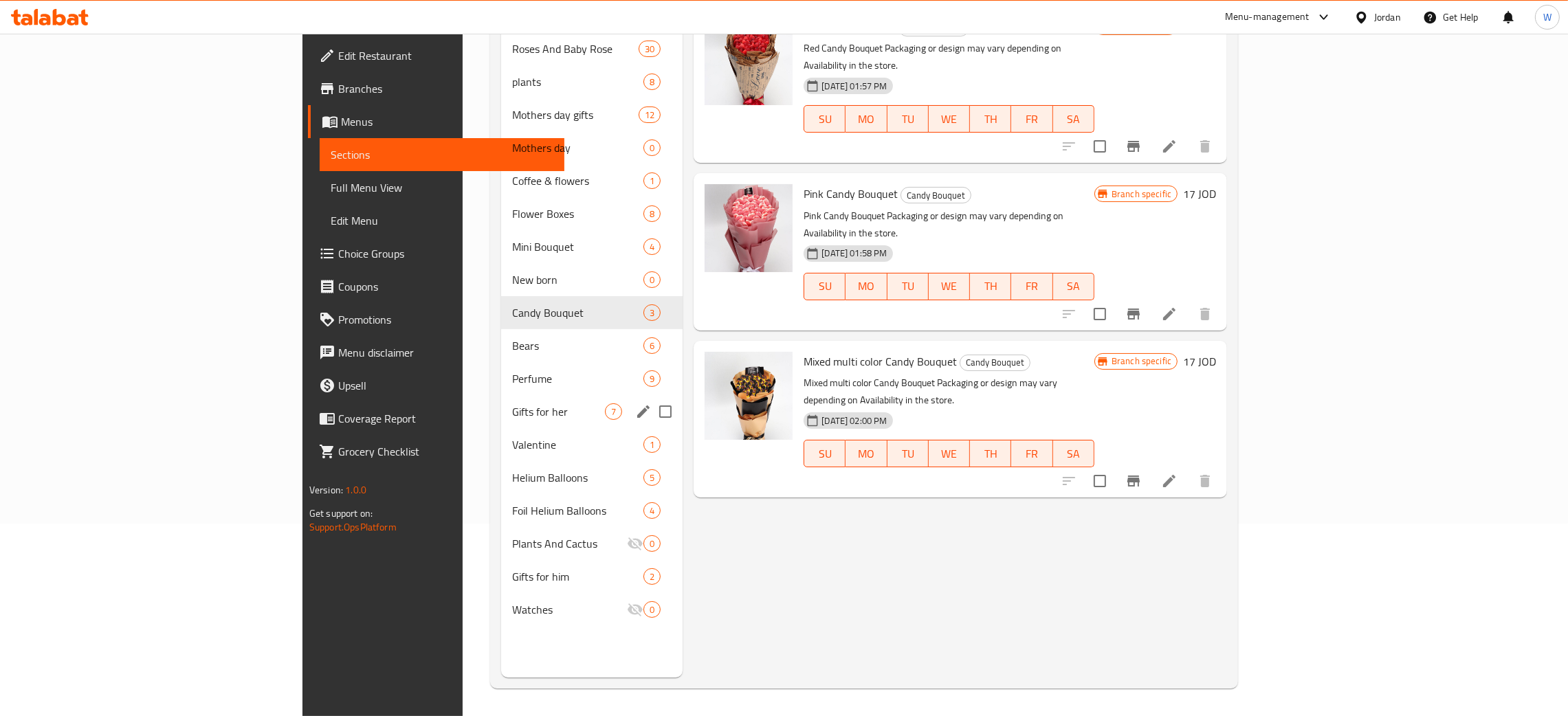
click at [501, 373] on div "Roses And Baby Rose 30 plants 8 Mothers day gifts 12 Mothers day 0 Coffee & flo…" at bounding box center [592, 329] width 182 height 594
click at [501, 338] on div "Bears 6" at bounding box center [592, 346] width 182 height 33
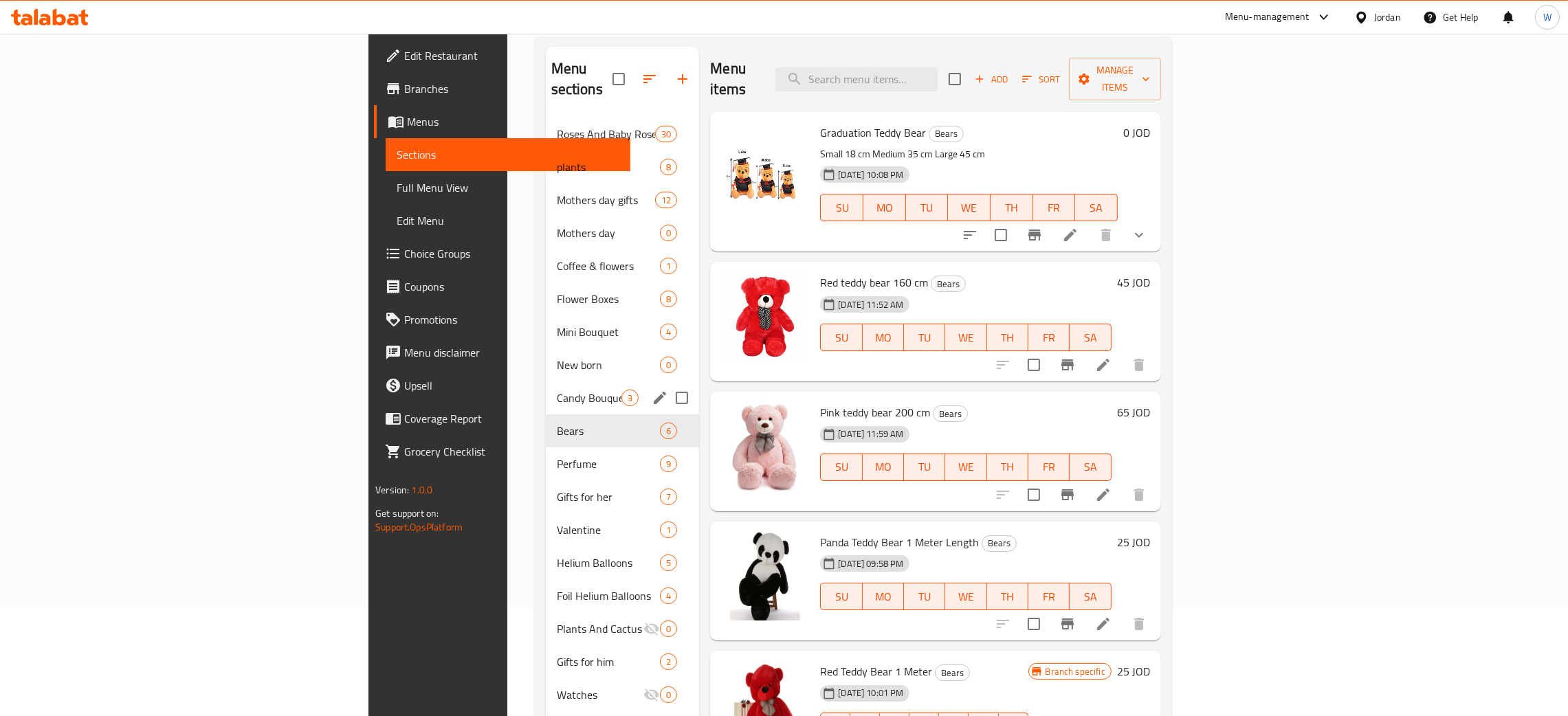
scroll to position [194, 0]
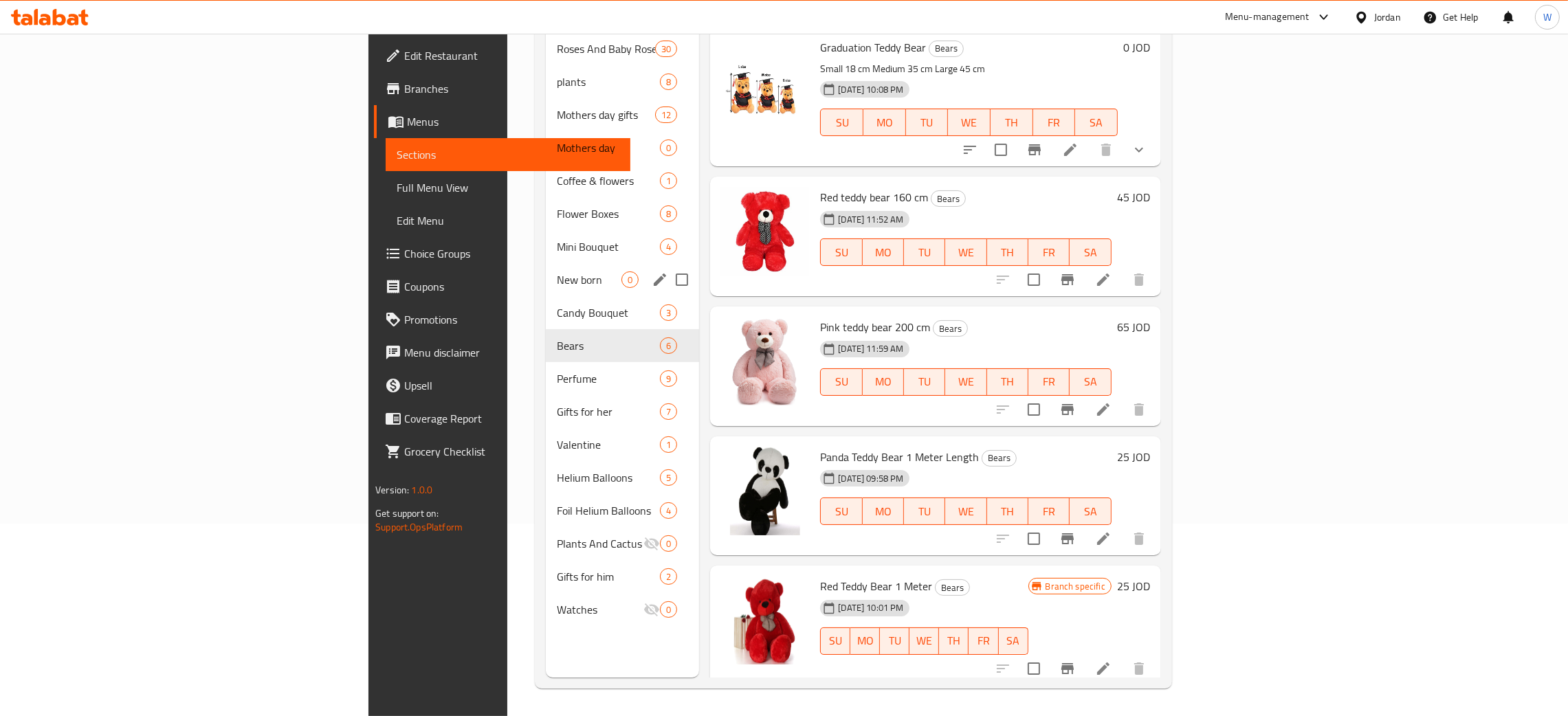
click at [546, 272] on div "New born 0" at bounding box center [623, 280] width 154 height 33
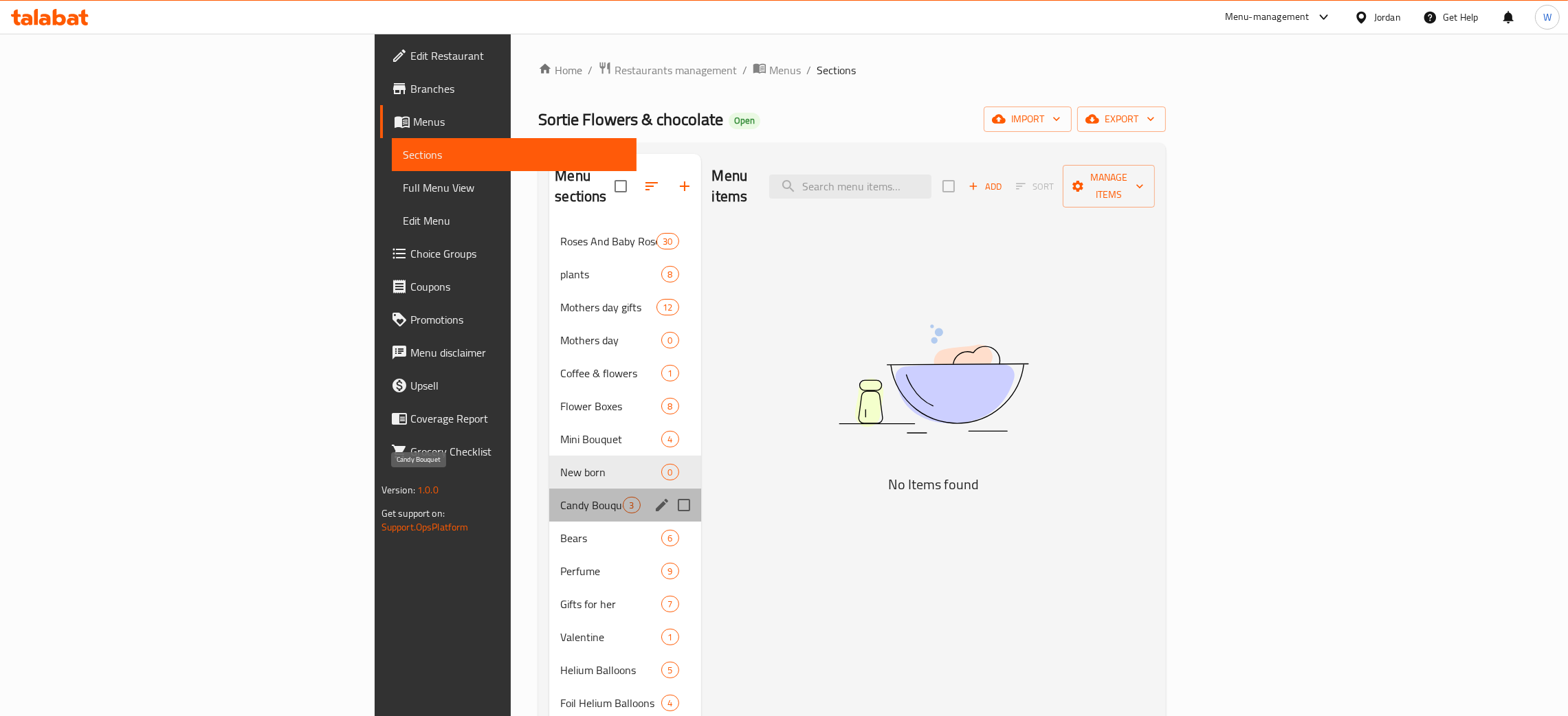
click at [560, 497] on span "Candy Bouquet" at bounding box center [591, 505] width 63 height 17
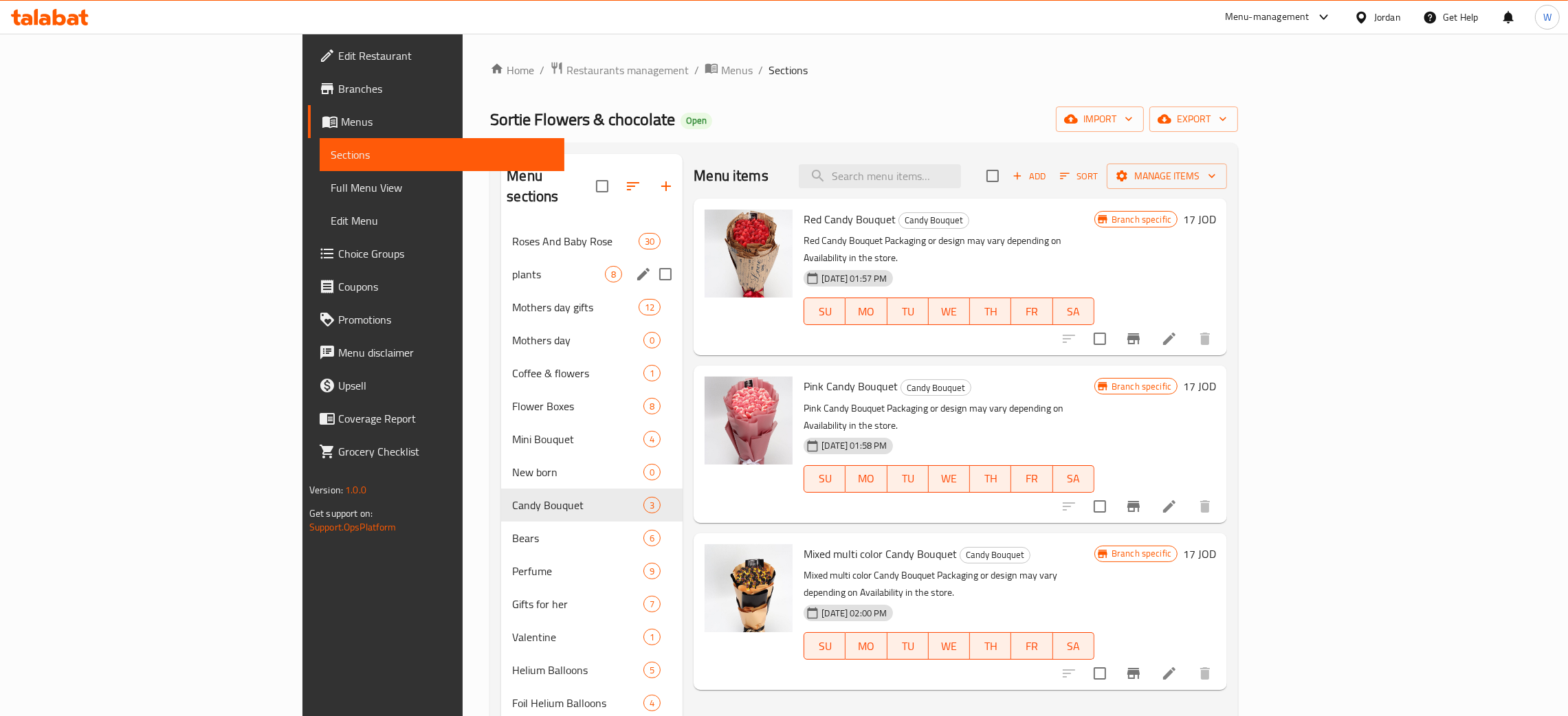
click at [501, 230] on div "Roses And Baby Rose 30" at bounding box center [592, 242] width 182 height 33
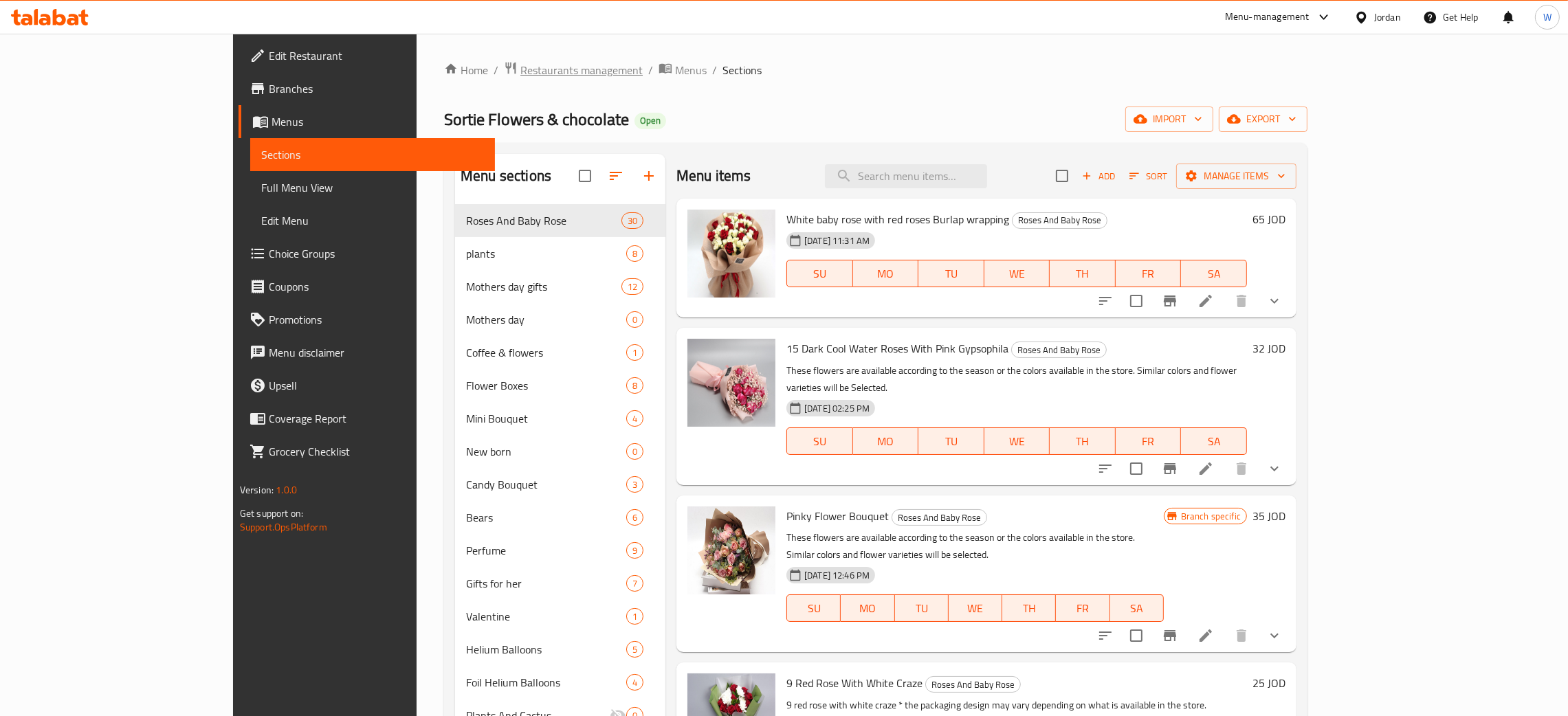
click at [520, 63] on span "Restaurants management" at bounding box center [581, 70] width 123 height 17
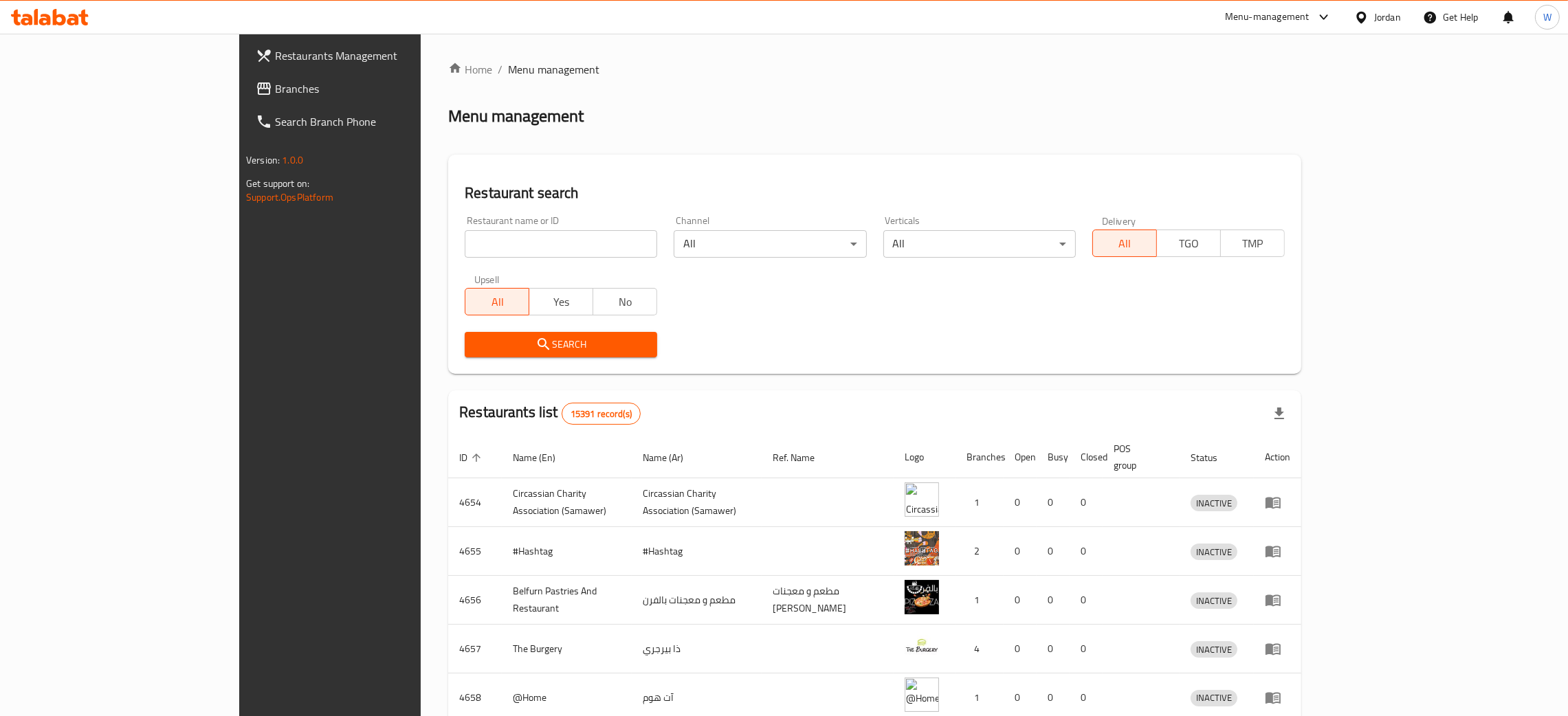
click at [448, 246] on div "Home / Menu management Menu management Restaurant search Restaurant name or ID …" at bounding box center [874, 537] width 853 height 952
click at [465, 243] on input "search" at bounding box center [561, 243] width 193 height 28
type input "7 fruits"
click button "Search" at bounding box center [561, 344] width 193 height 26
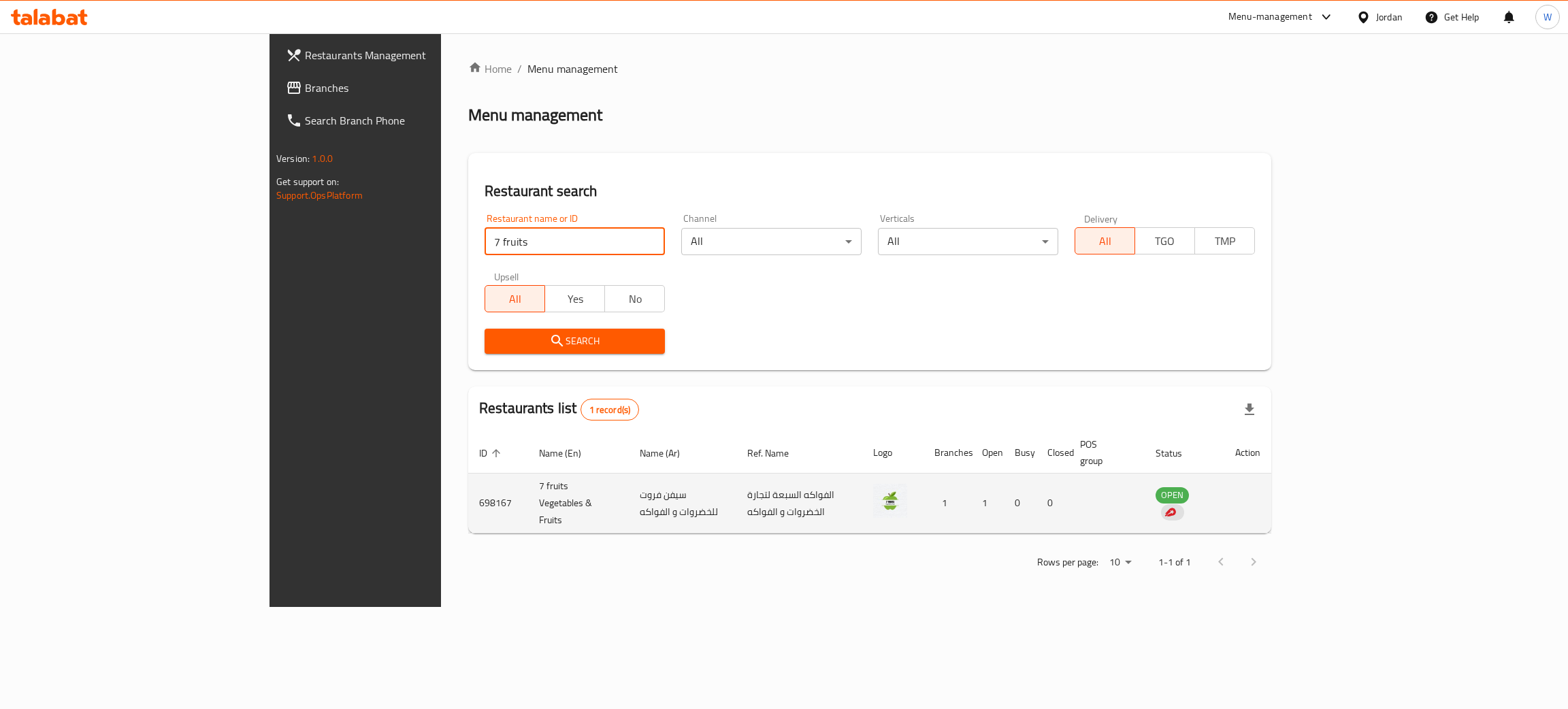
click at [528, 484] on td "7 fruits Vegetables & Fruits" at bounding box center [579, 503] width 101 height 60
copy td "7 fruits Vegetables & Fruits"
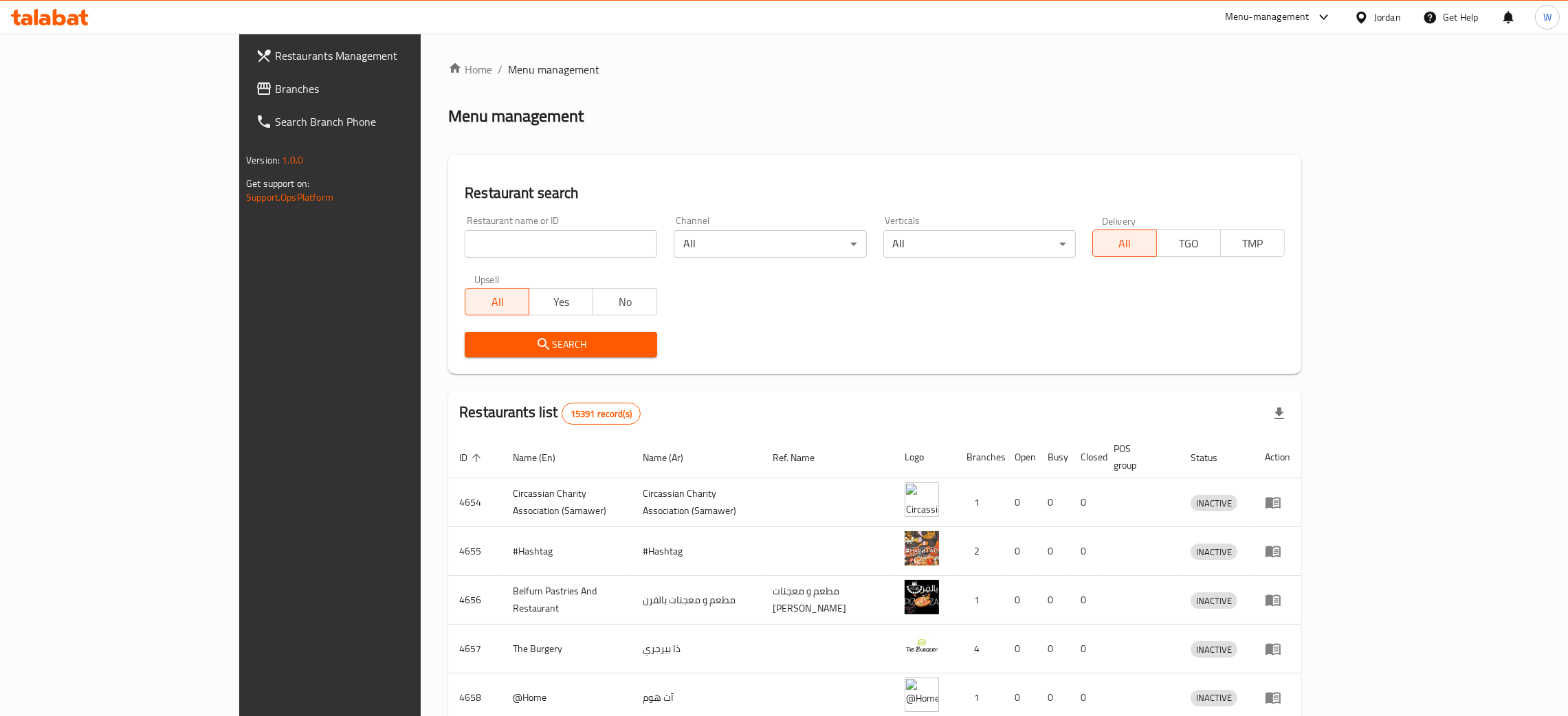
click at [465, 238] on input "search" at bounding box center [561, 243] width 193 height 28
paste input "7 fruits Vegetables & Fruits"
type input "7 fruits Vegetables & Fruits"
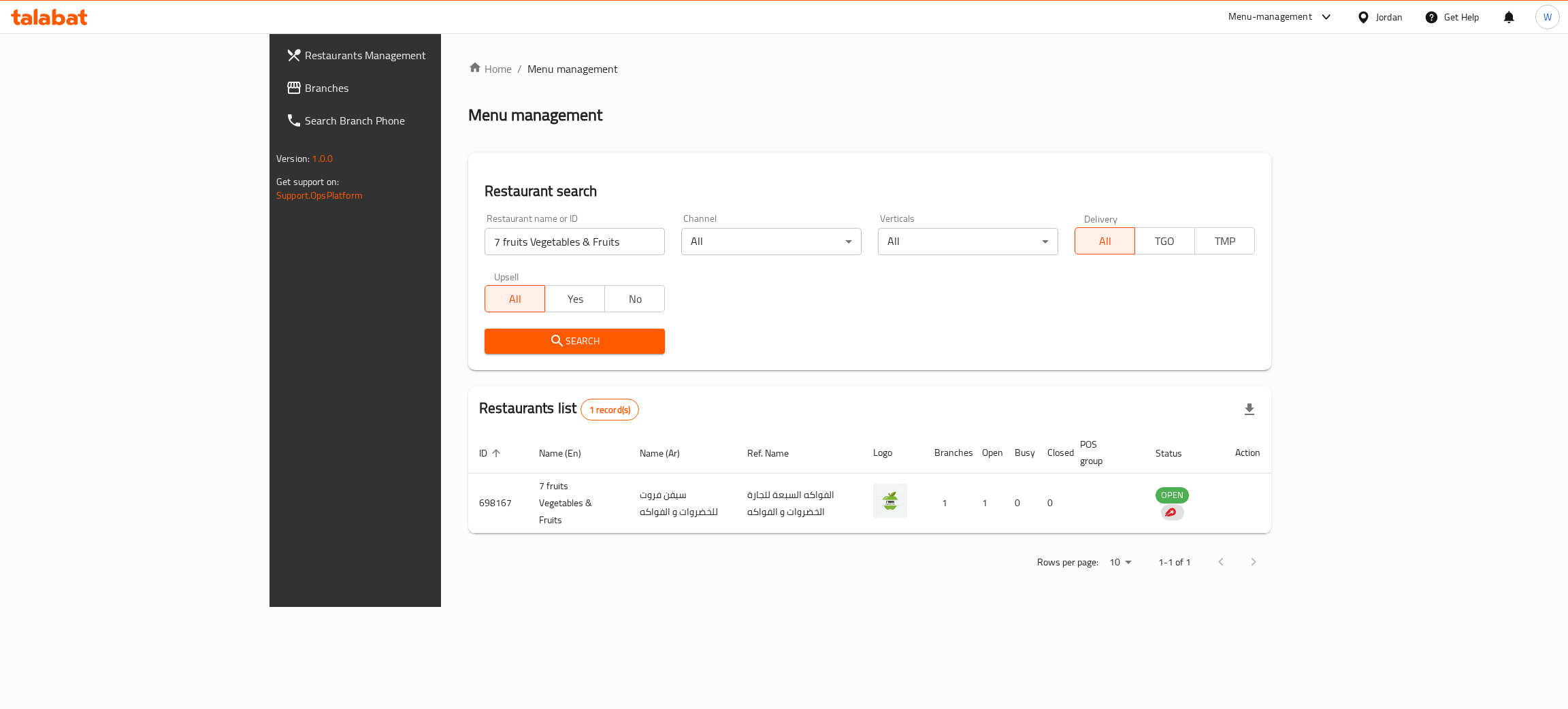
click at [275, 67] on link "Restaurants Management" at bounding box center [403, 55] width 257 height 33
